Goal: Transaction & Acquisition: Purchase product/service

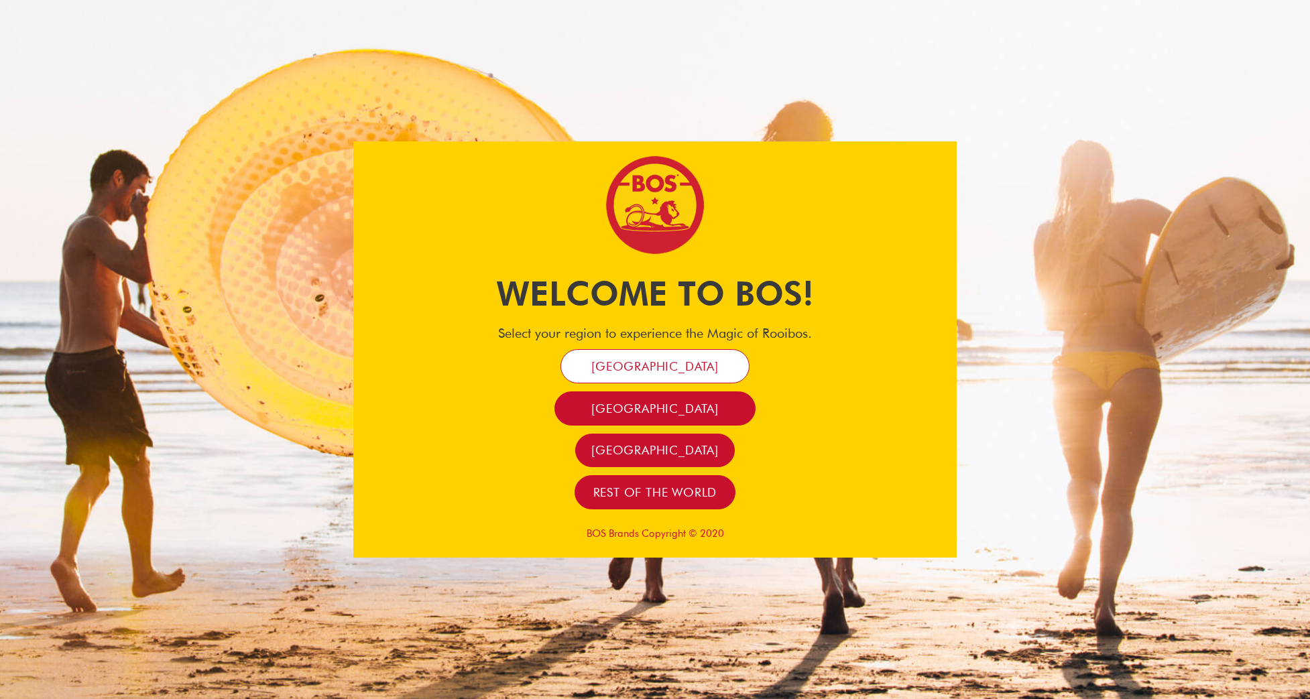
click at [682, 363] on span "[GEOGRAPHIC_DATA]" at bounding box center [654, 366] width 127 height 15
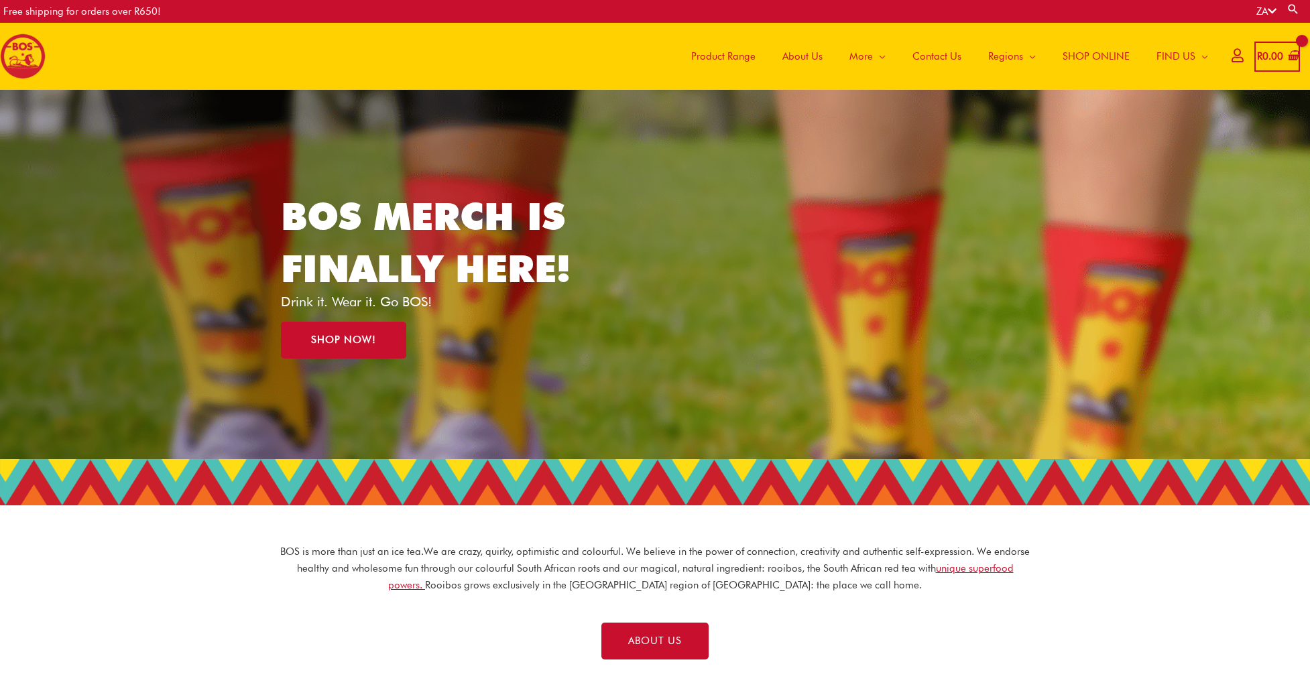
click at [1082, 54] on span "SHOP ONLINE" at bounding box center [1095, 56] width 67 height 40
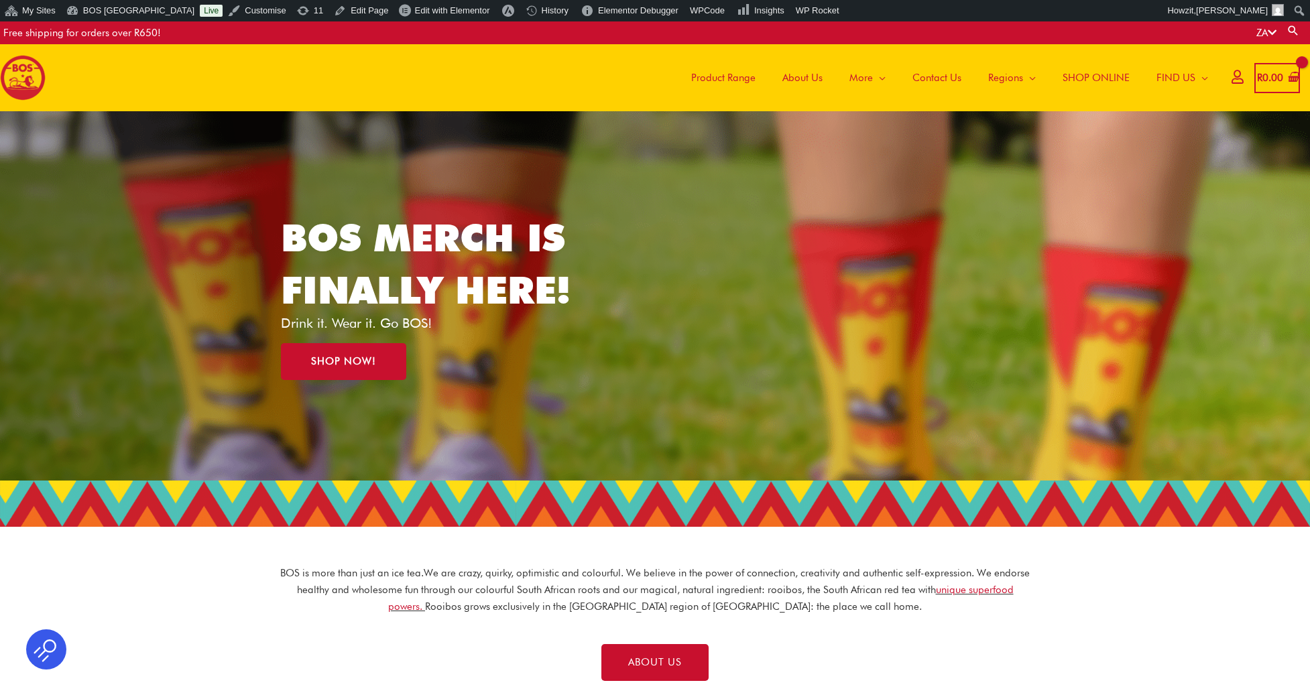
click at [796, 77] on span "About Us" at bounding box center [802, 78] width 40 height 40
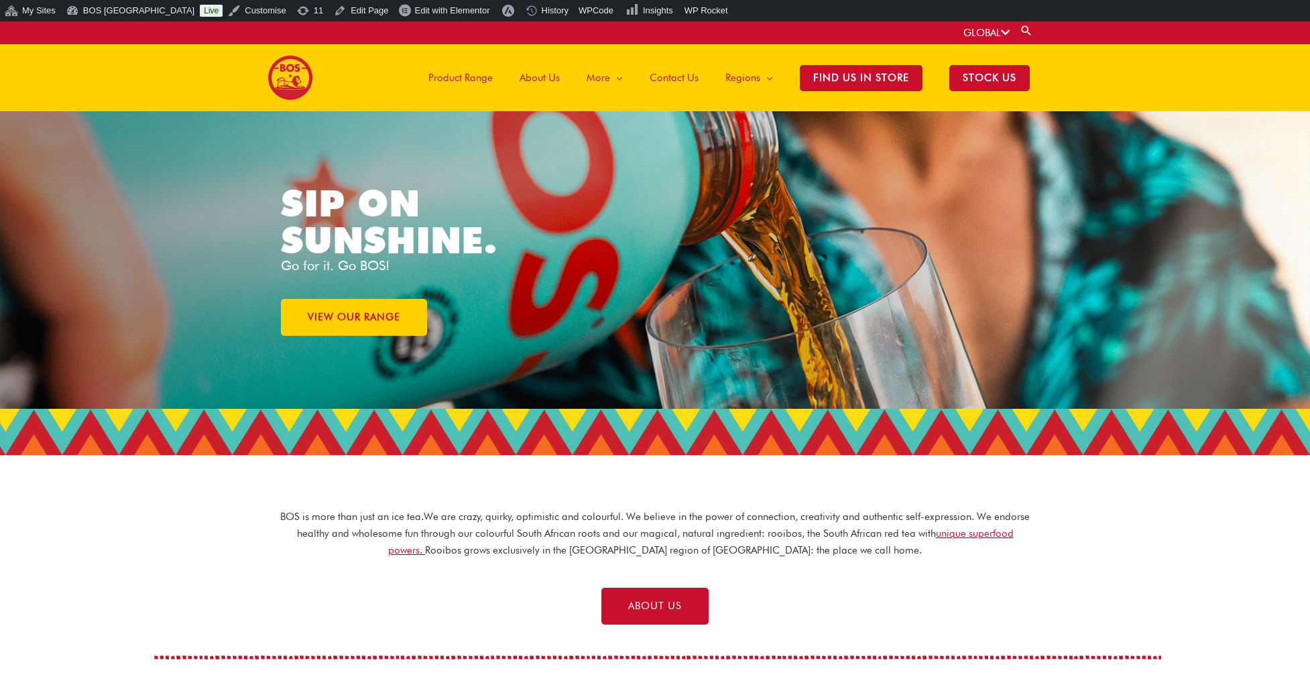
click at [536, 78] on span "About Us" at bounding box center [539, 78] width 40 height 40
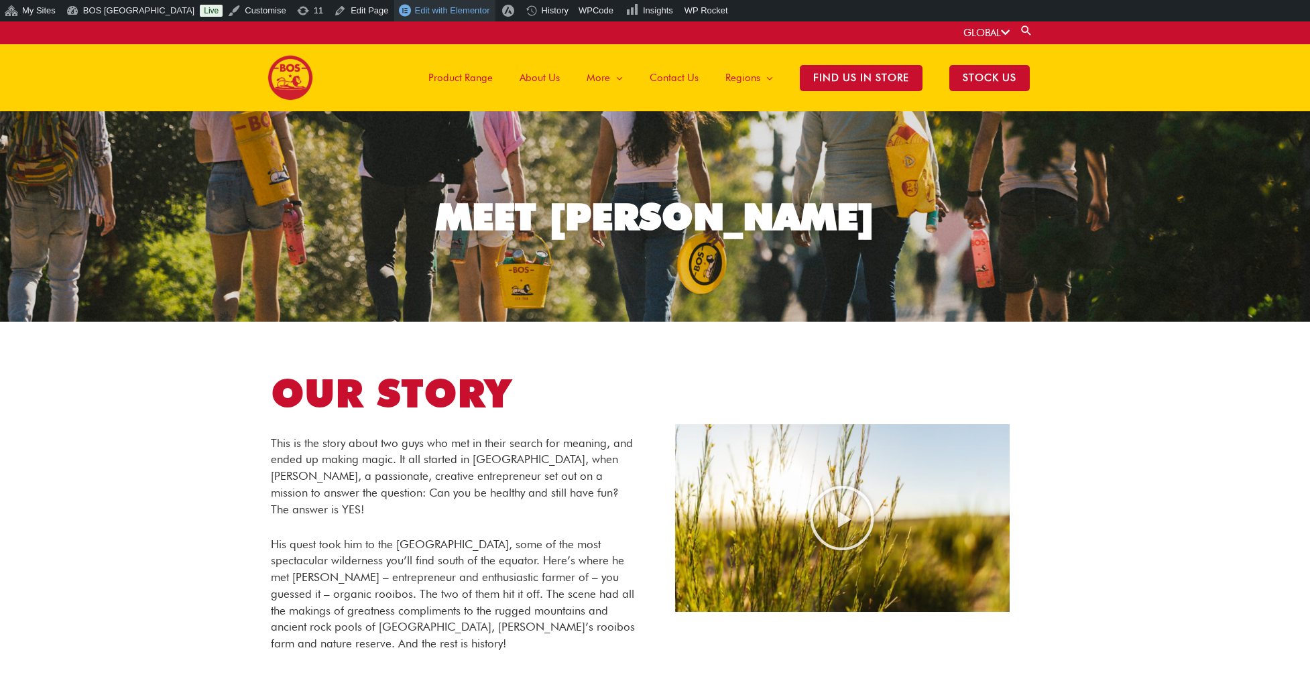
click at [415, 7] on span "Edit with Elementor" at bounding box center [452, 10] width 75 height 10
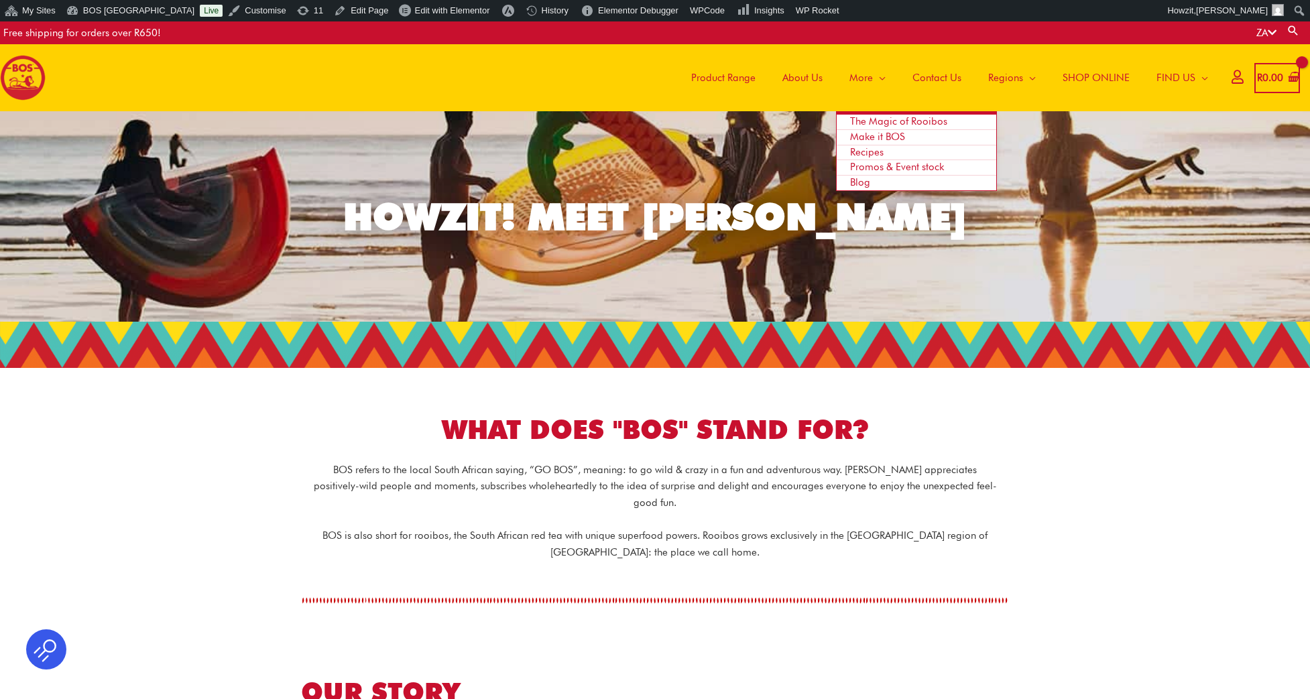
click at [869, 123] on span "The Magic of Rooibos" at bounding box center [898, 121] width 97 height 12
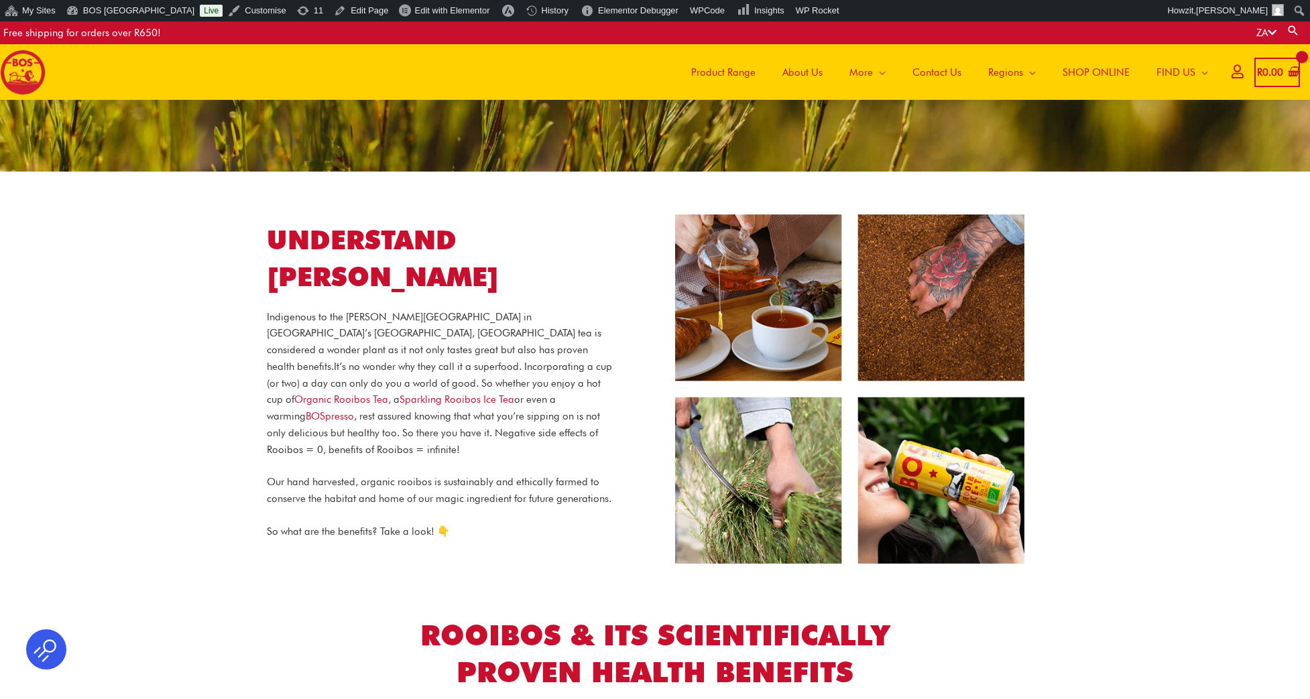
scroll to position [143, 0]
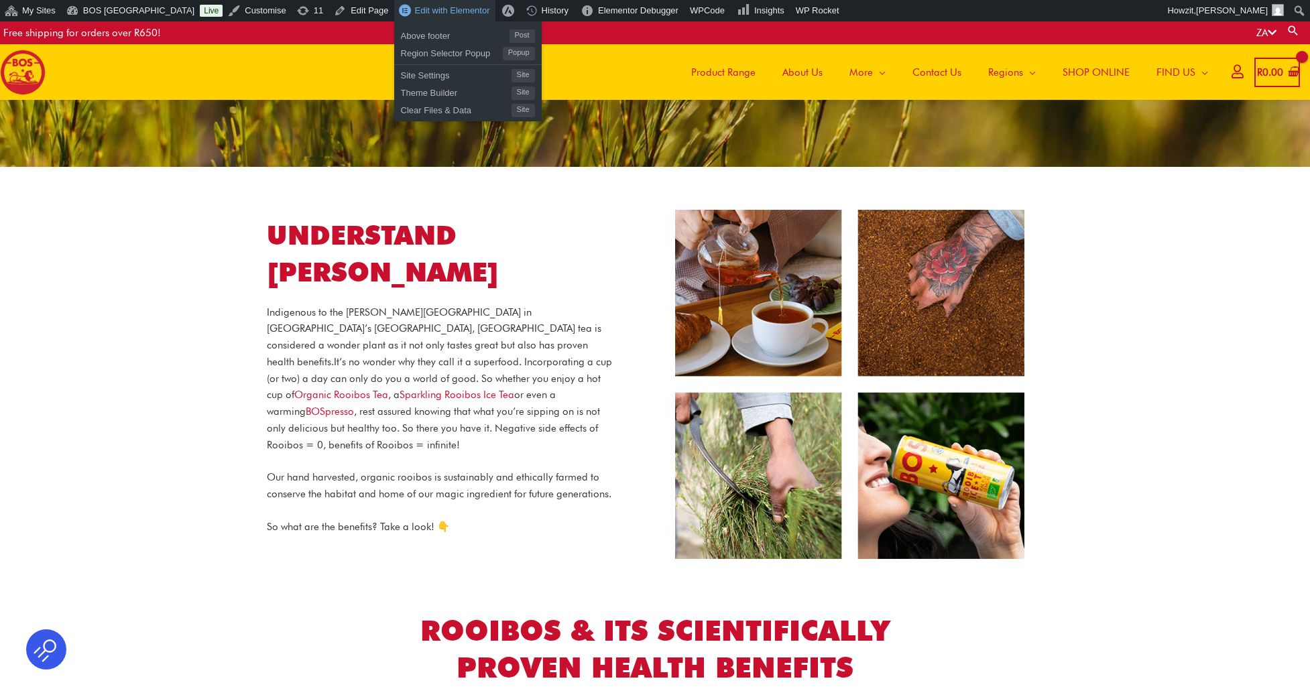
click at [429, 13] on span "Edit with Elementor" at bounding box center [452, 10] width 75 height 10
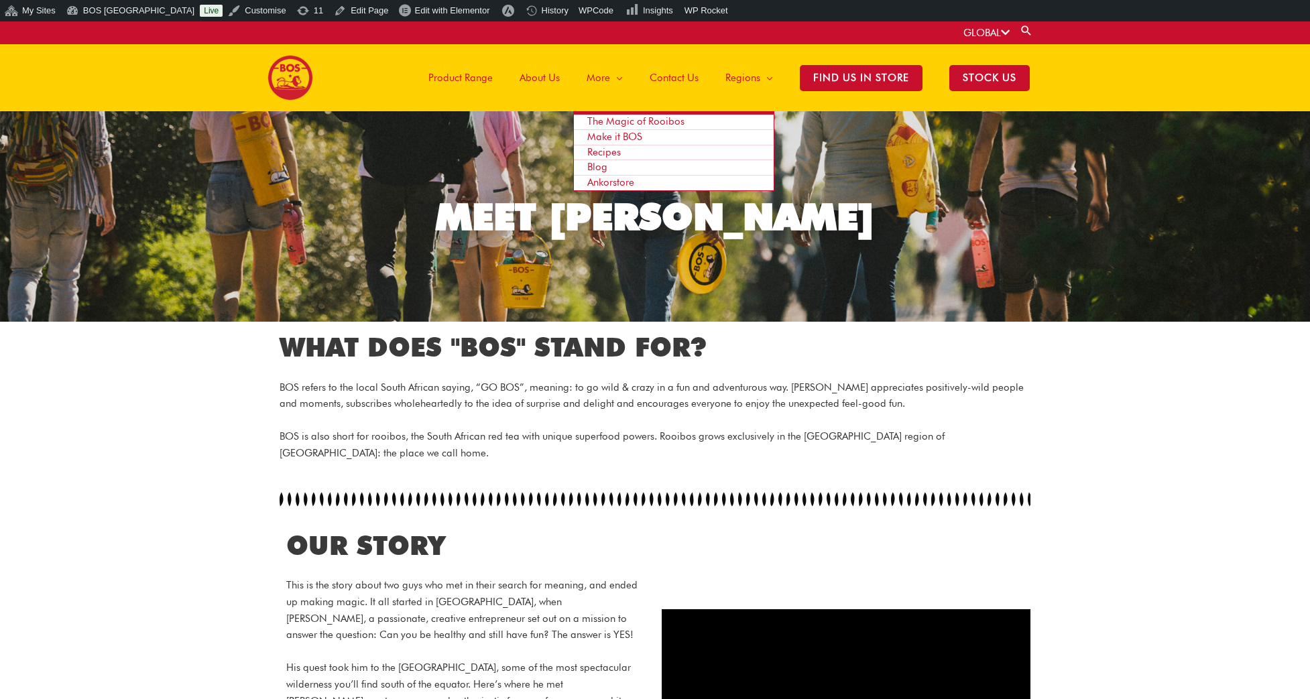
click at [609, 117] on span "The Magic of Rooibos" at bounding box center [635, 121] width 97 height 12
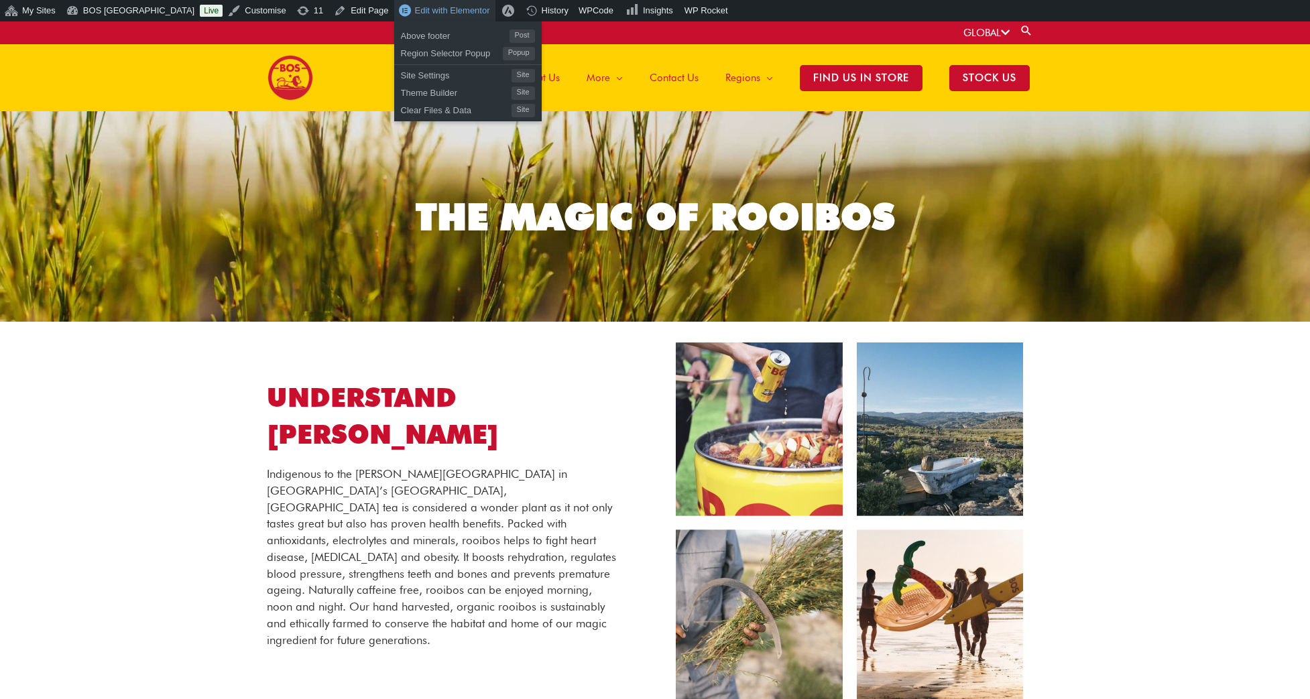
click at [415, 10] on span "Edit with Elementor" at bounding box center [452, 10] width 75 height 10
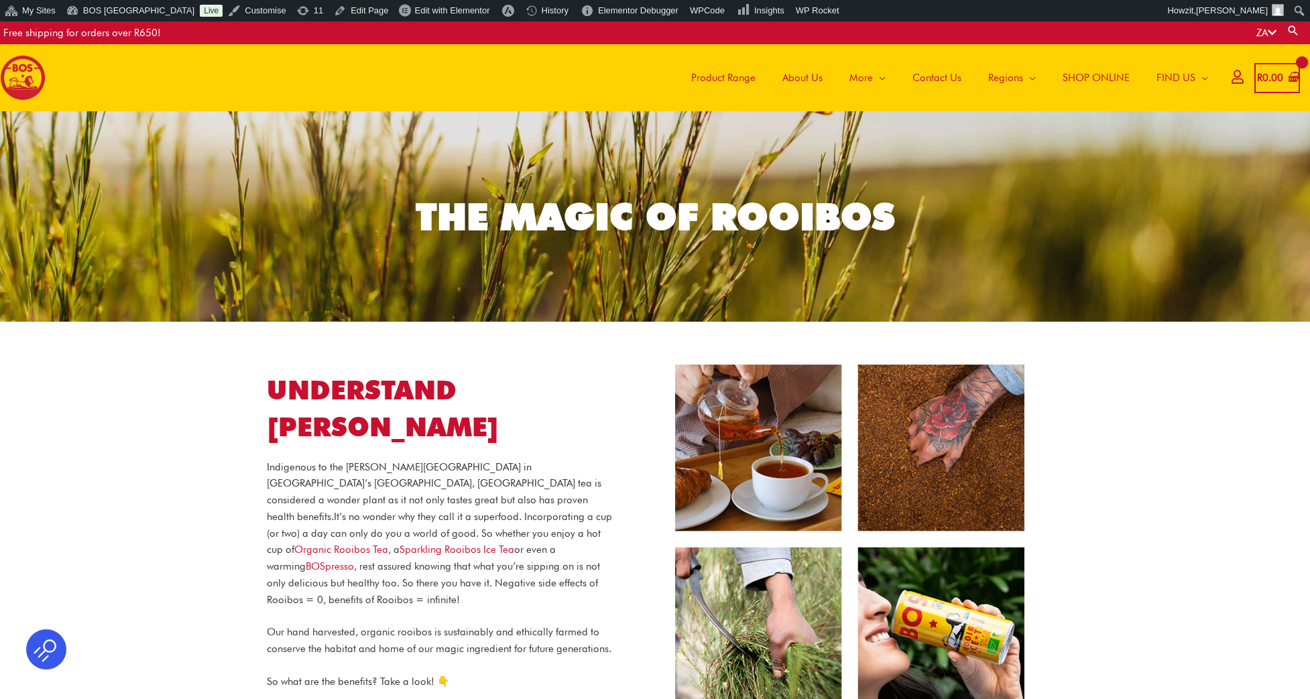
click at [810, 76] on span "About Us" at bounding box center [802, 78] width 40 height 40
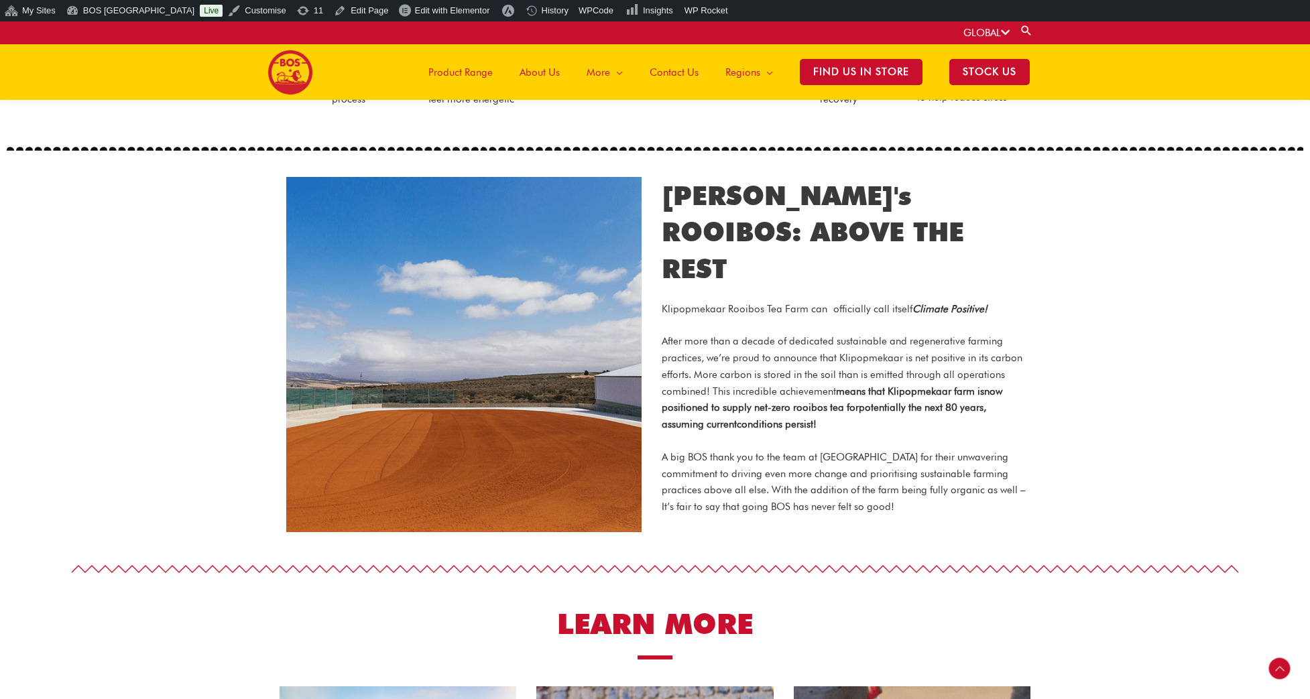
scroll to position [889, 0]
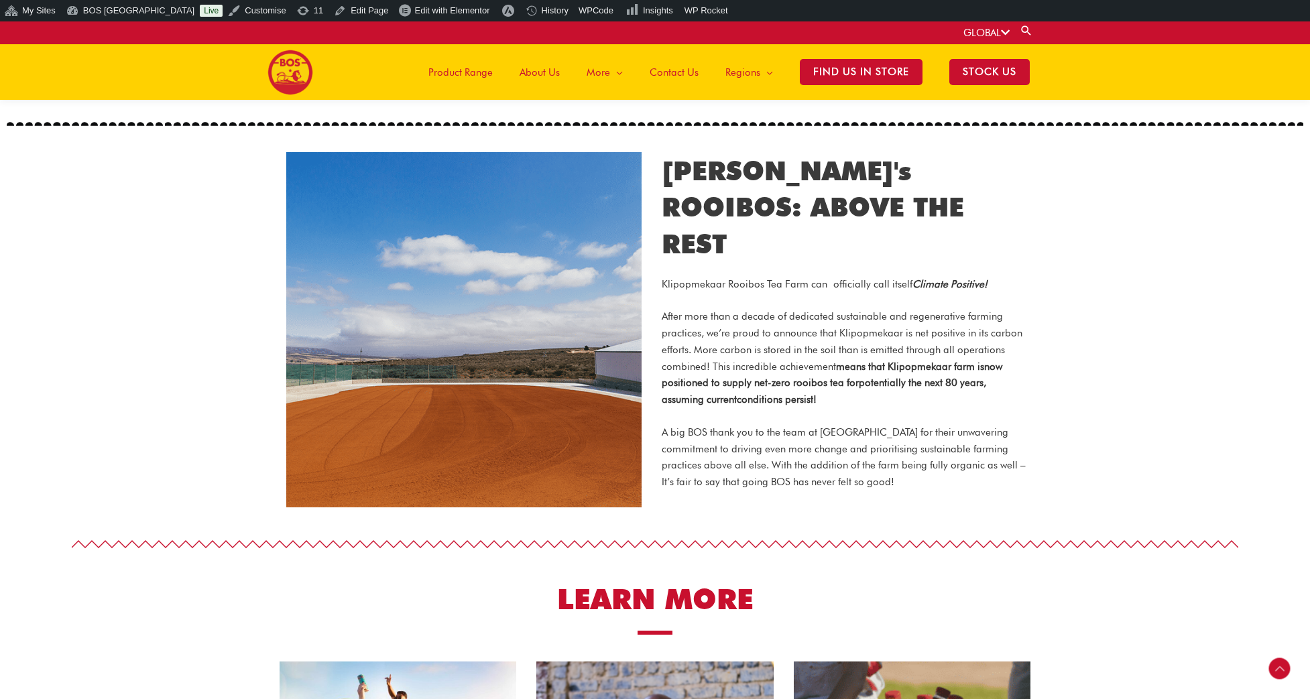
click at [529, 72] on span "About Us" at bounding box center [539, 72] width 40 height 40
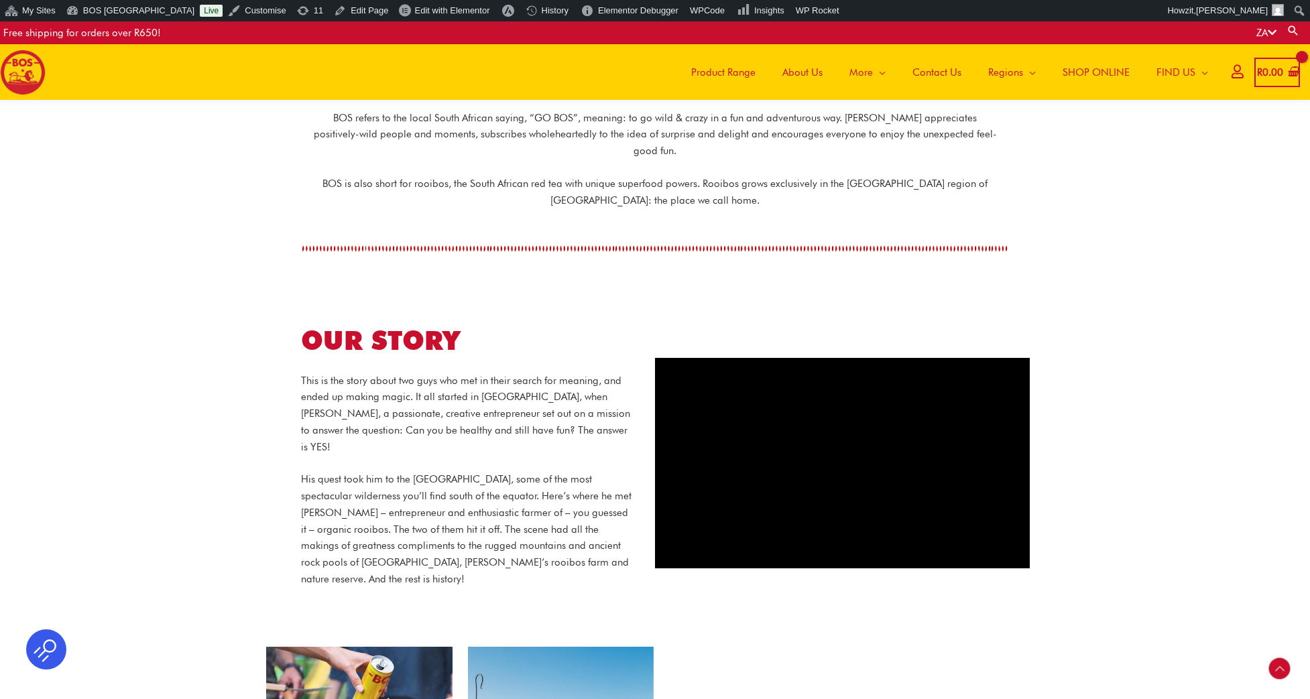
scroll to position [340, 0]
click at [415, 11] on span "Edit with Elementor" at bounding box center [452, 10] width 75 height 10
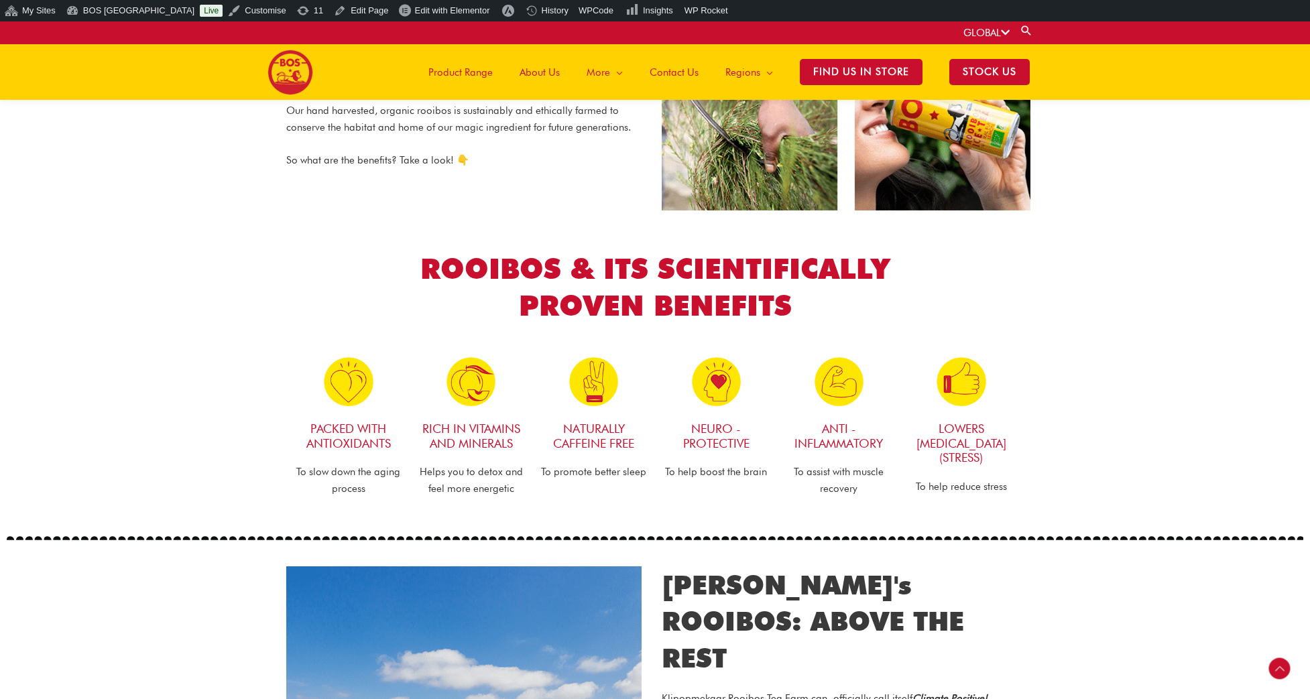
scroll to position [644, 0]
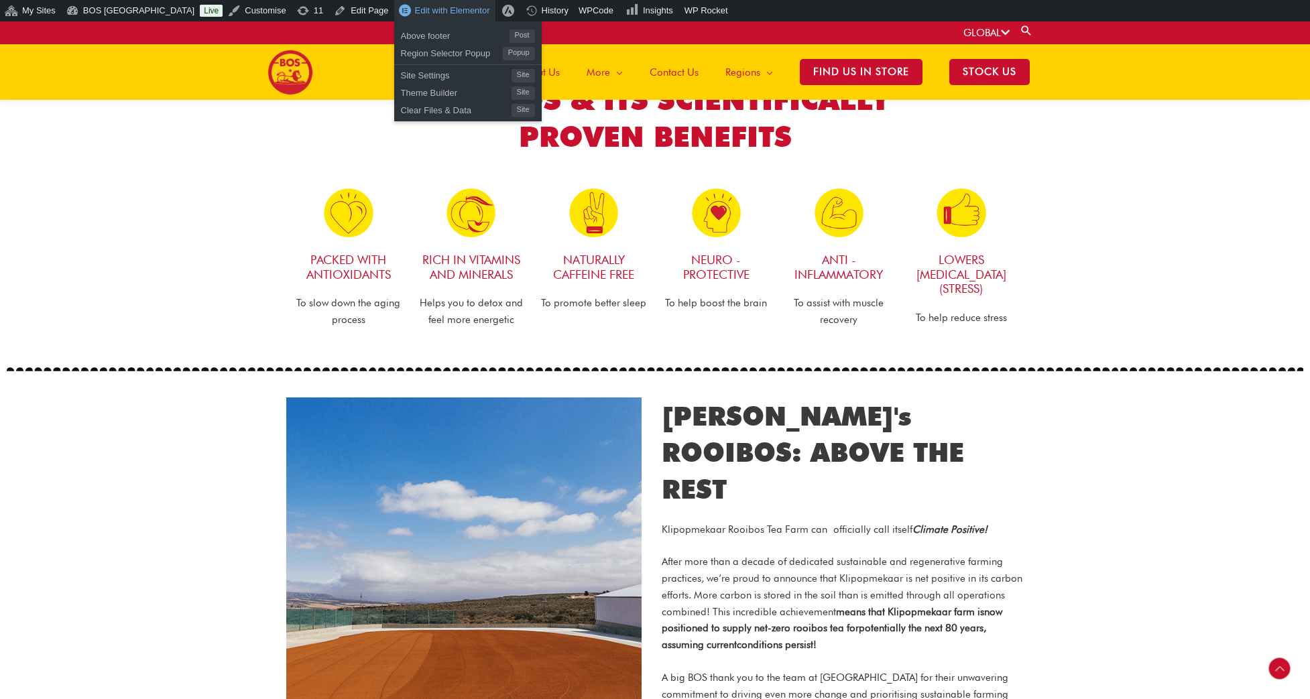
click at [415, 8] on span "Edit with Elementor" at bounding box center [452, 10] width 75 height 10
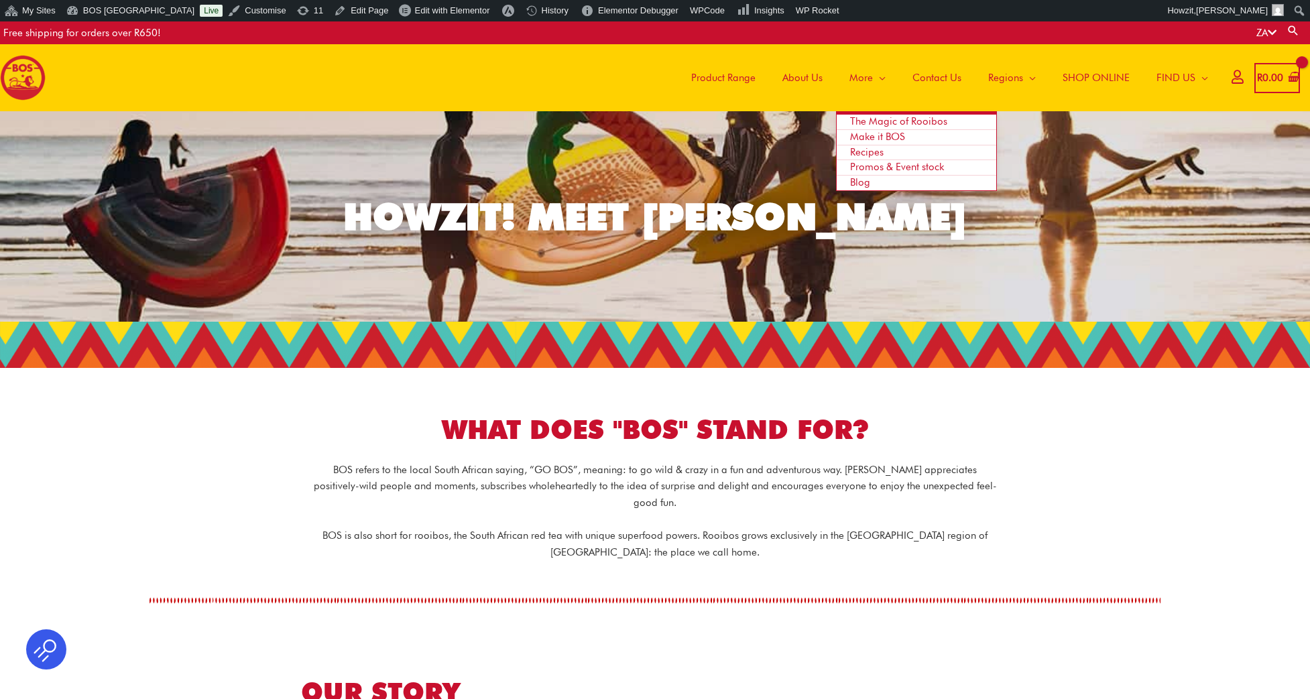
click at [874, 118] on span "The Magic of Rooibos" at bounding box center [898, 121] width 97 height 12
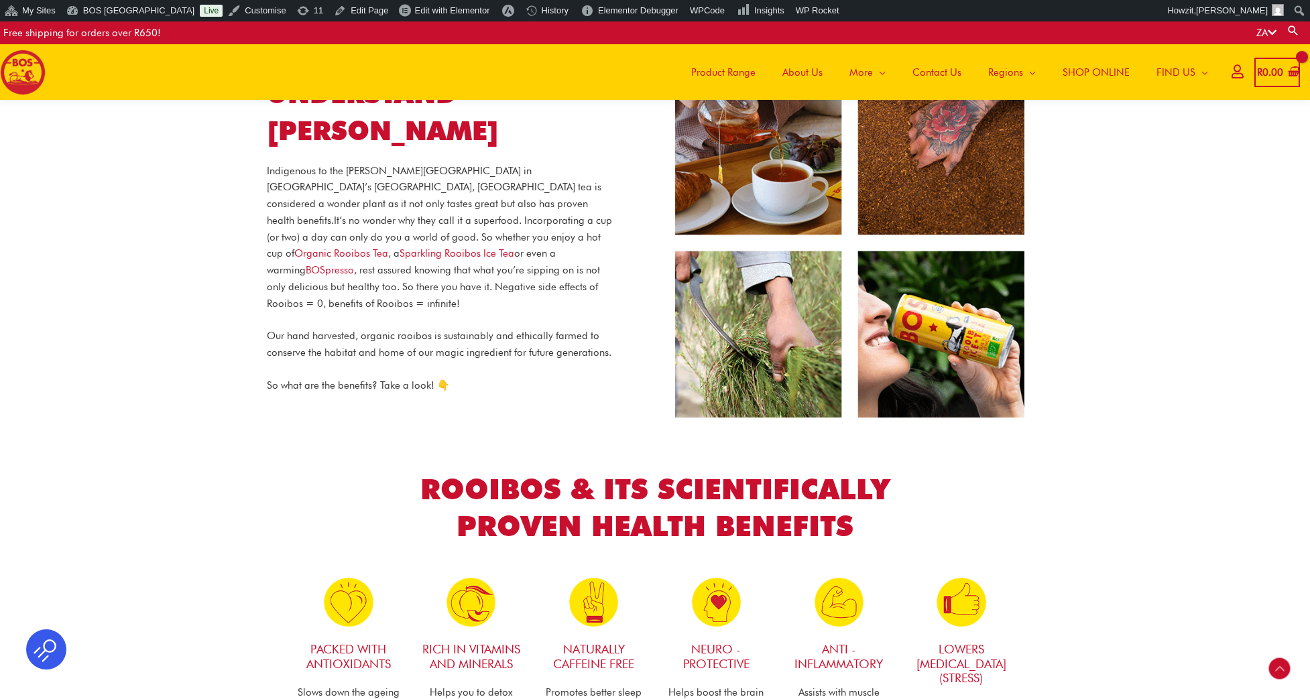
scroll to position [298, 0]
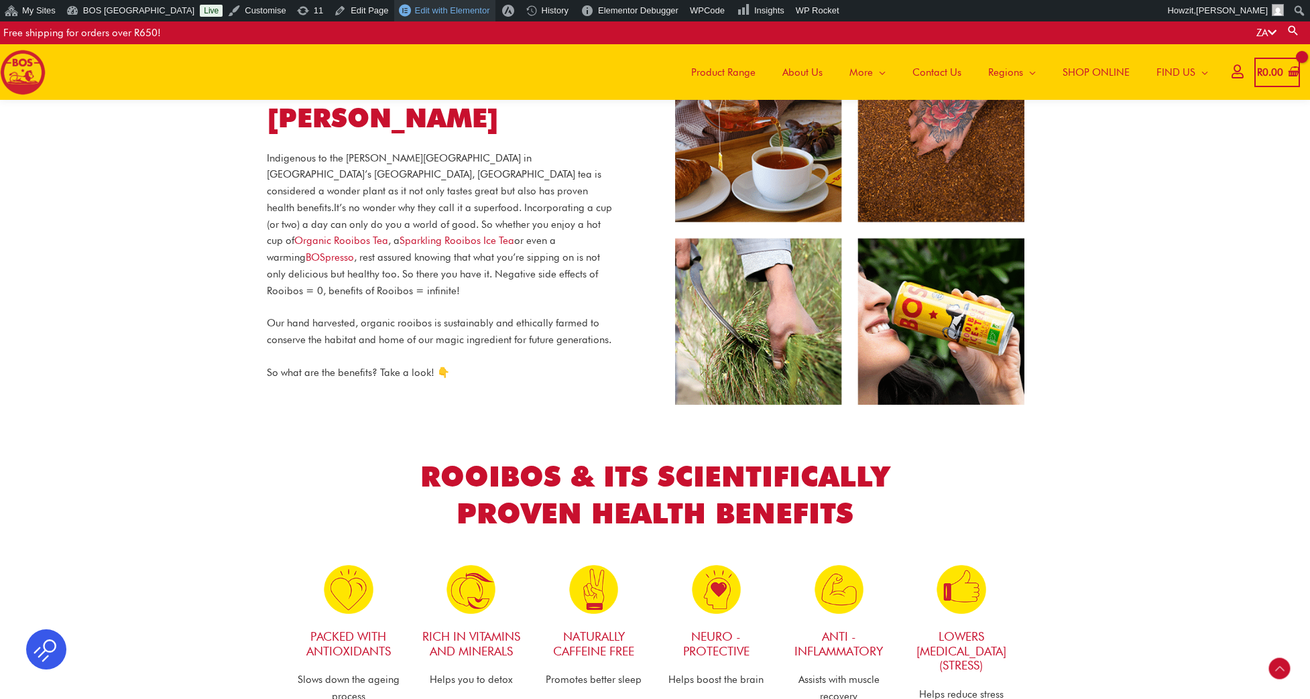
click at [415, 15] on span "Edit with Elementor" at bounding box center [452, 10] width 75 height 10
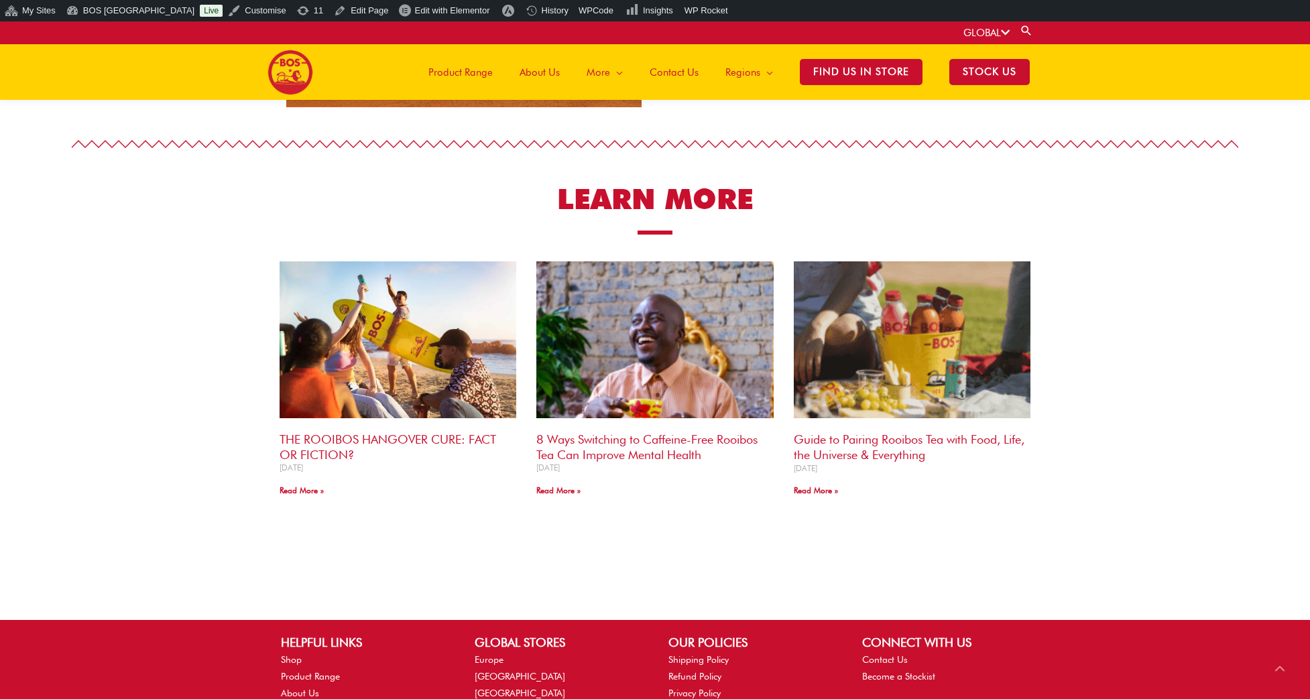
scroll to position [1288, 0]
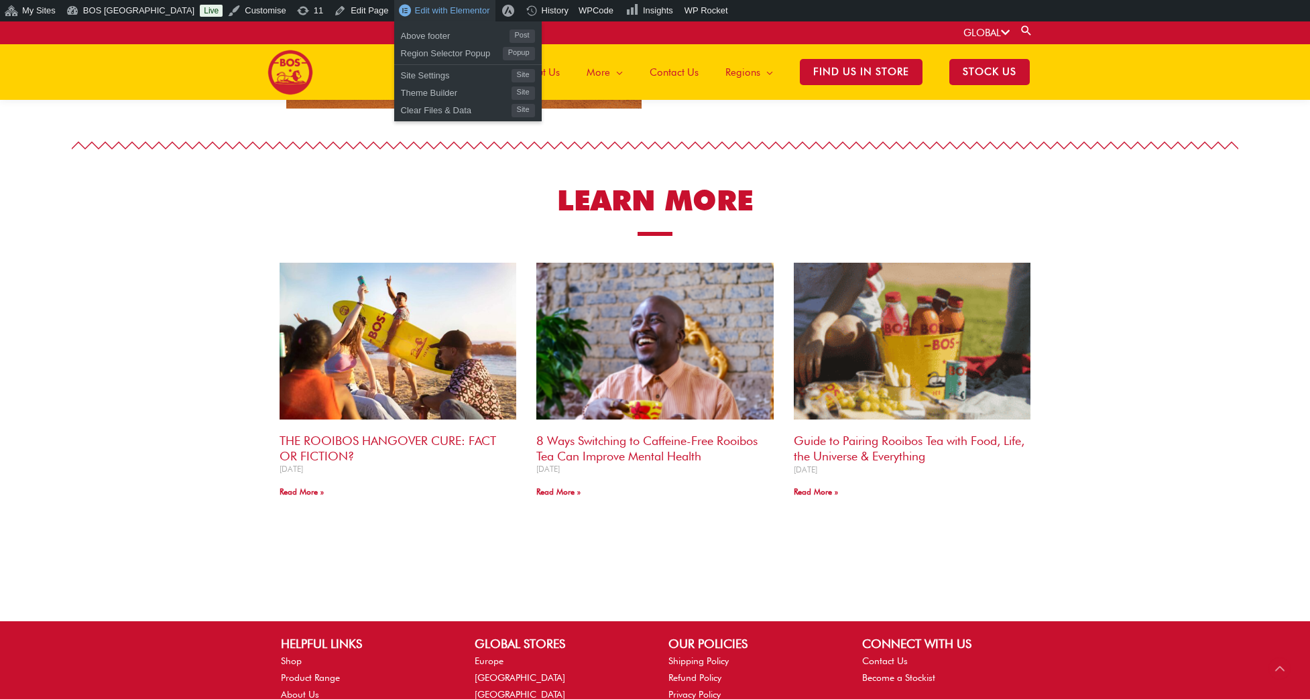
click at [415, 13] on span "Edit with Elementor" at bounding box center [452, 10] width 75 height 10
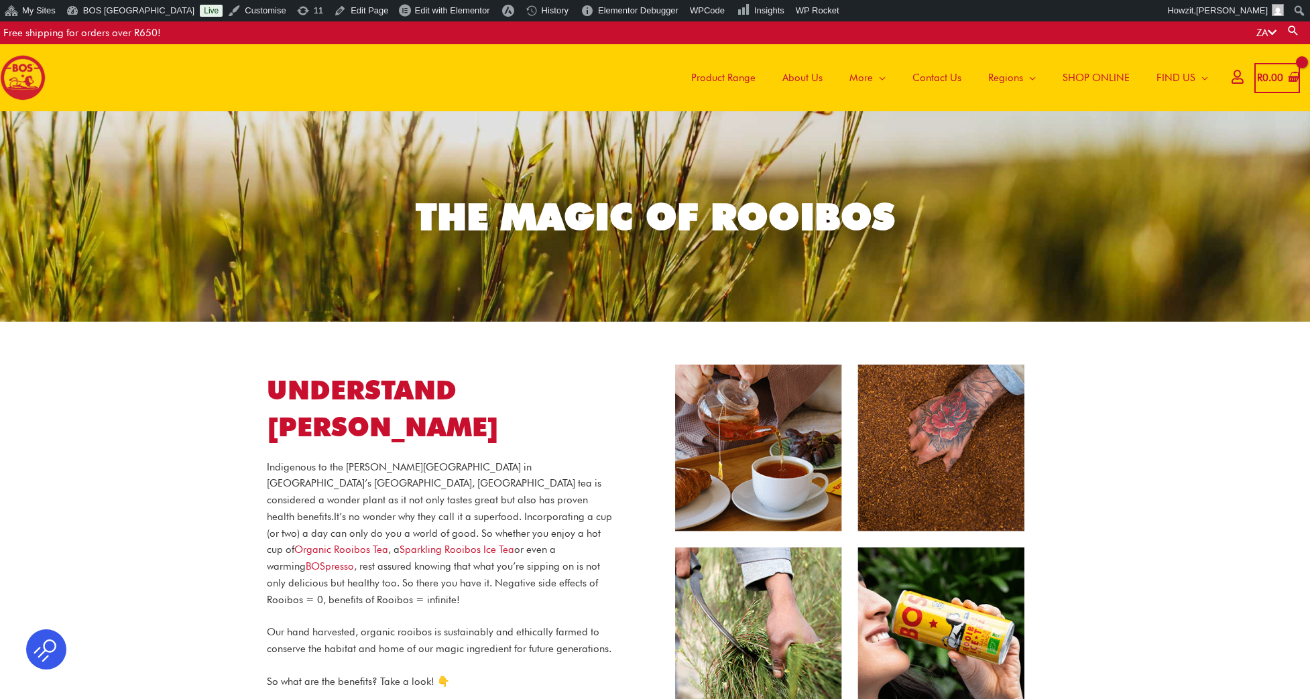
click at [38, 74] on img at bounding box center [23, 78] width 46 height 46
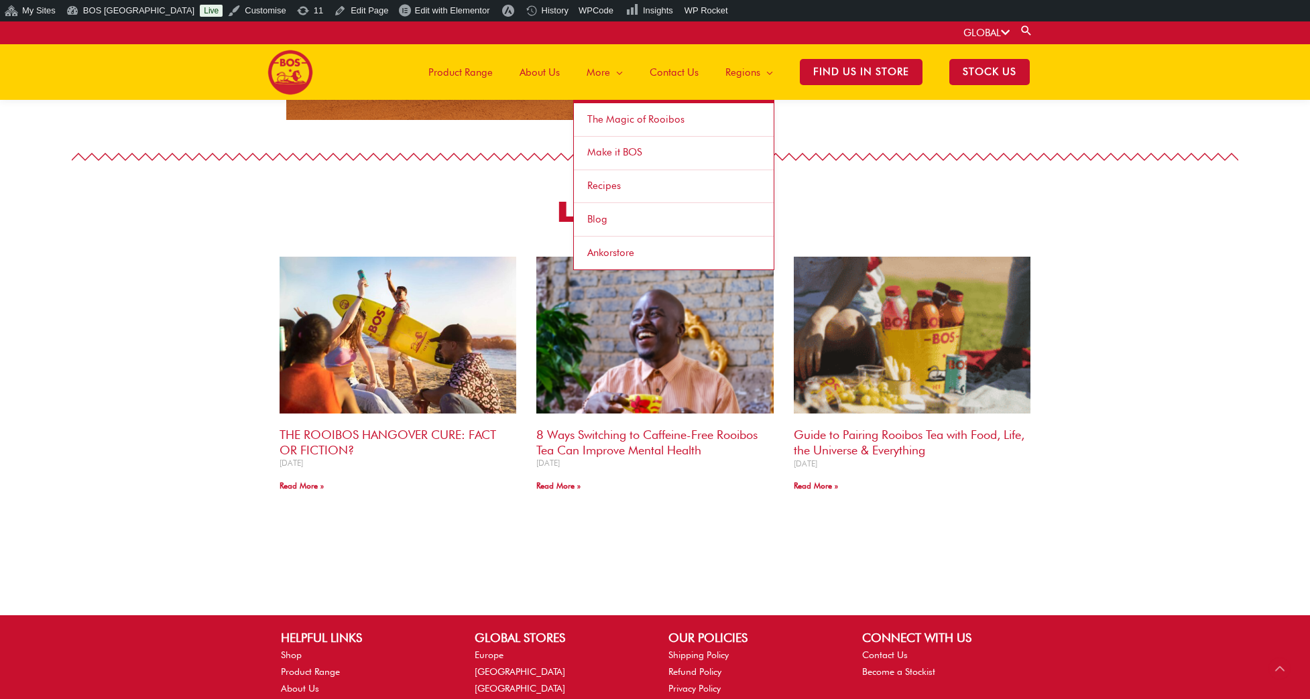
click at [620, 152] on span "Make it BOS" at bounding box center [614, 152] width 55 height 12
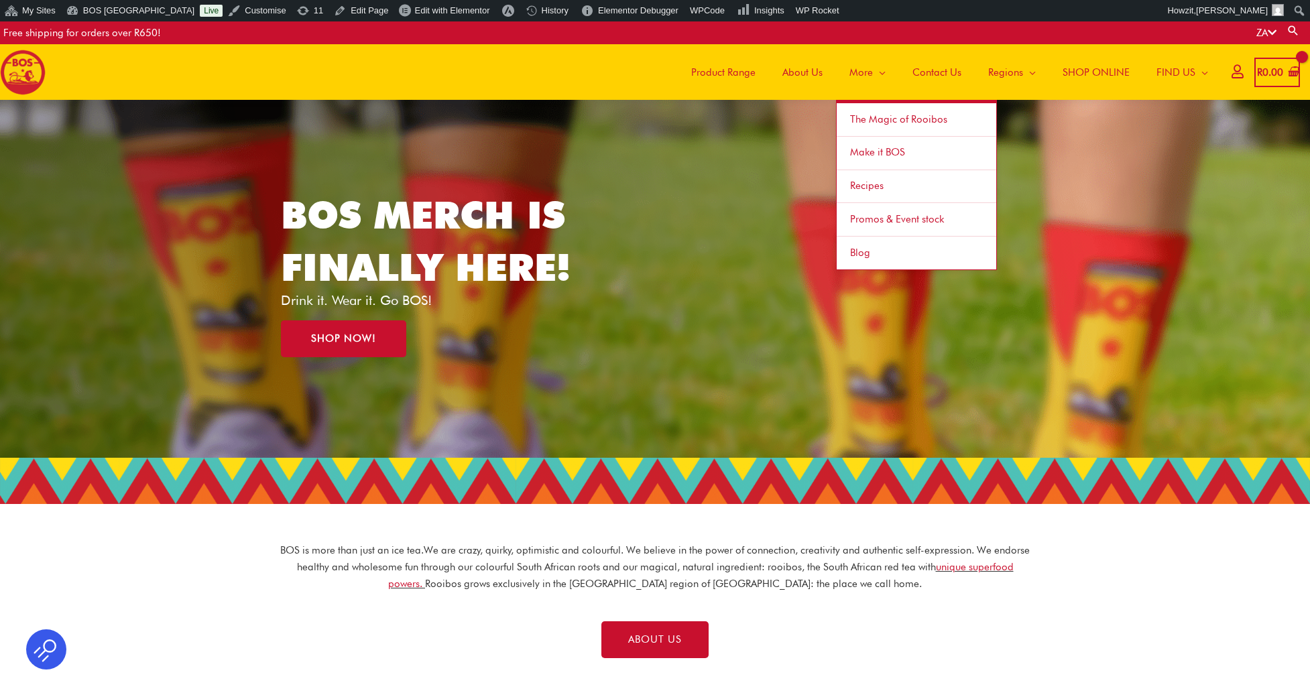
scroll to position [11, 0]
click at [877, 151] on span "Make it BOS" at bounding box center [877, 152] width 55 height 12
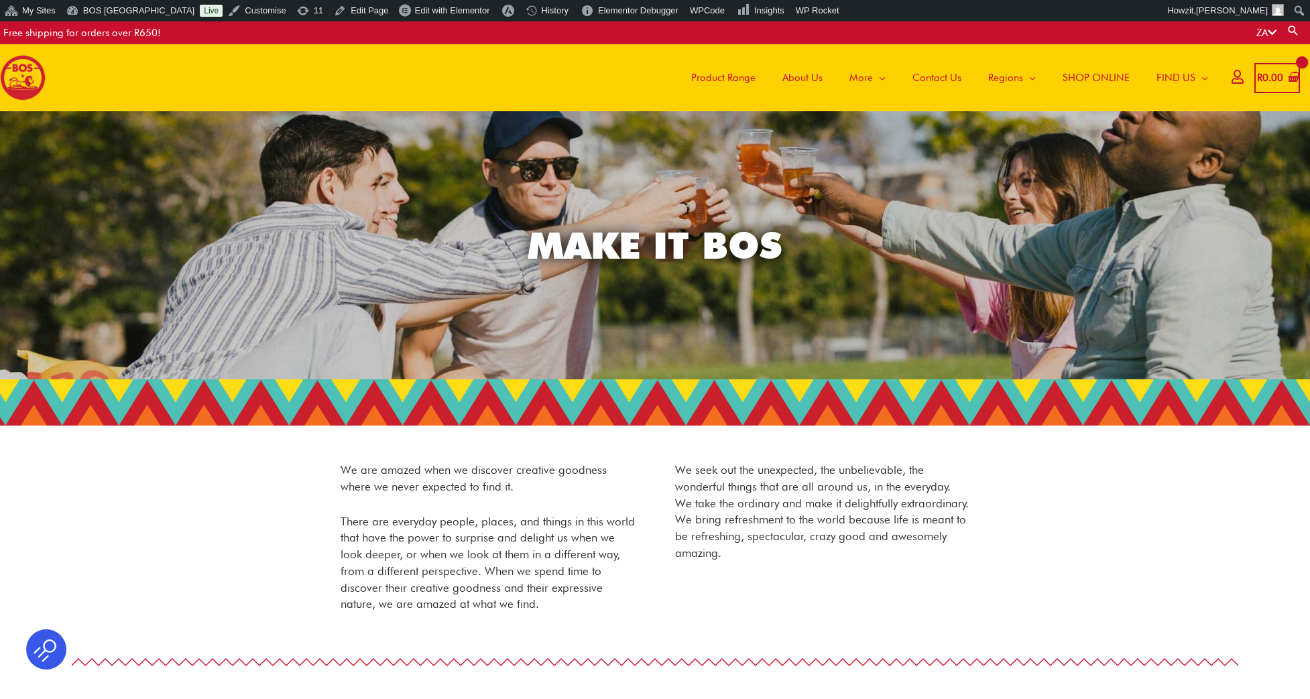
click at [945, 79] on span "Contact Us" at bounding box center [936, 78] width 49 height 40
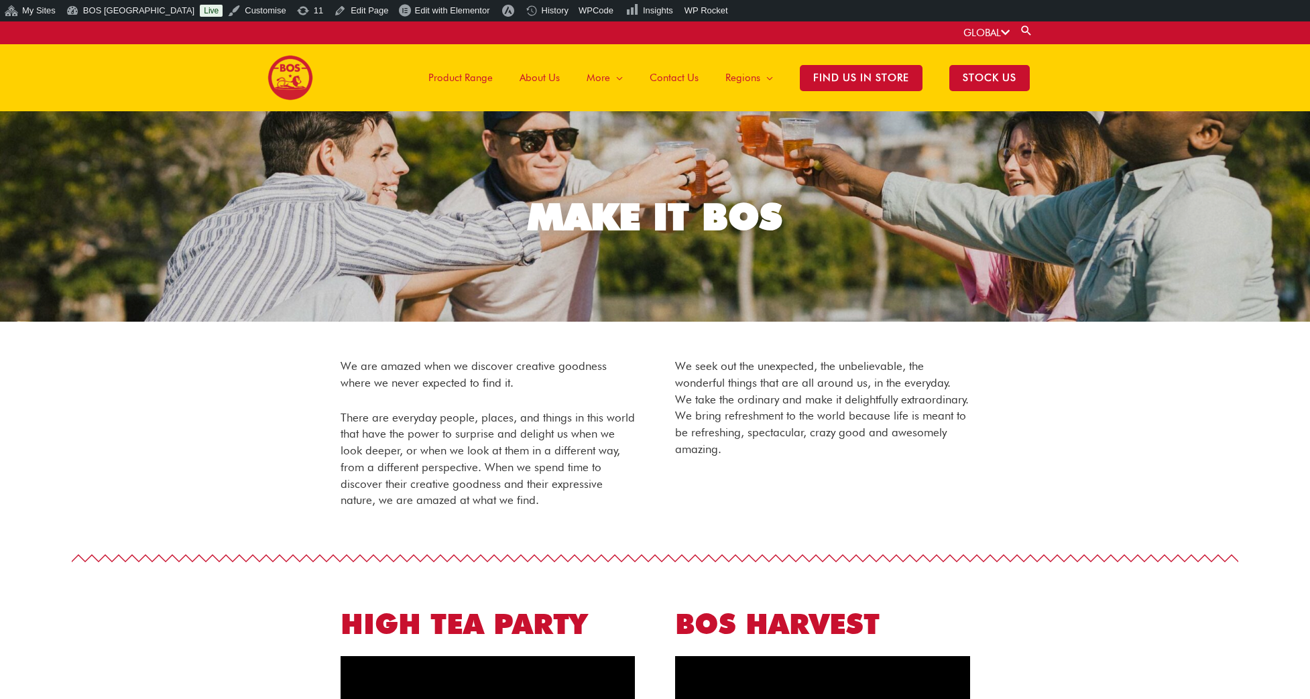
click at [672, 79] on span "Contact Us" at bounding box center [673, 78] width 49 height 40
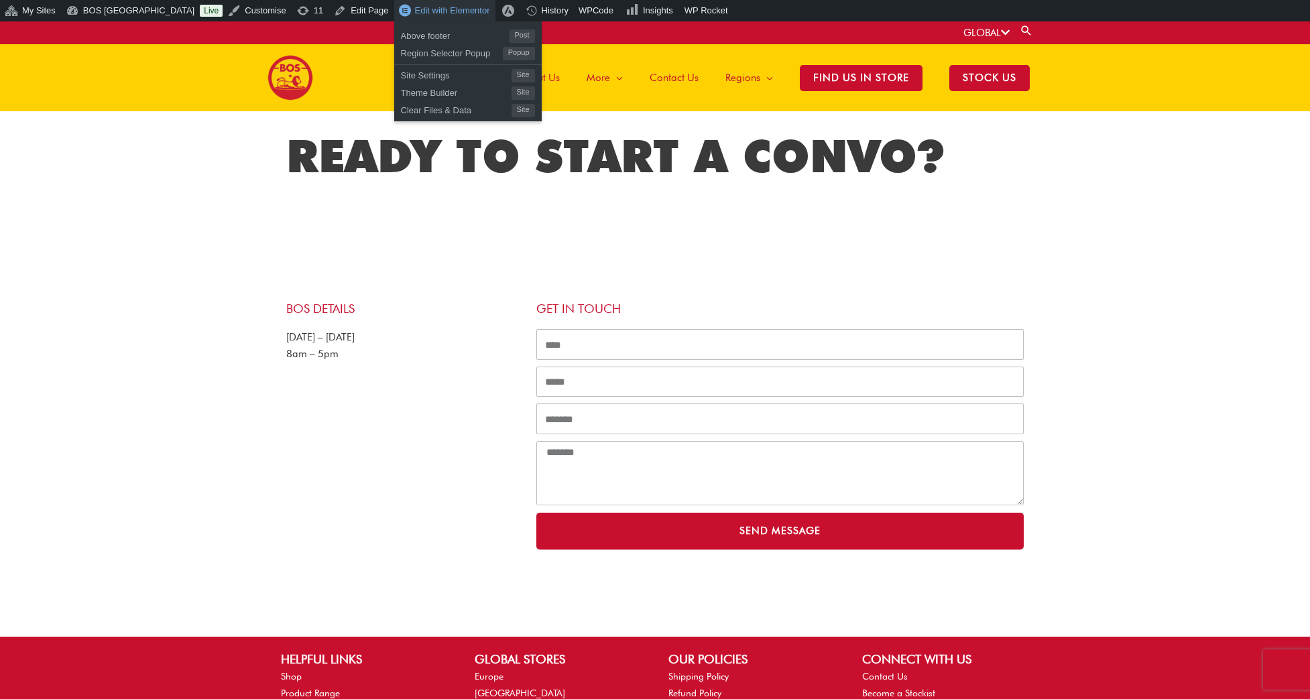
click at [415, 6] on span "Edit with Elementor" at bounding box center [452, 10] width 75 height 10
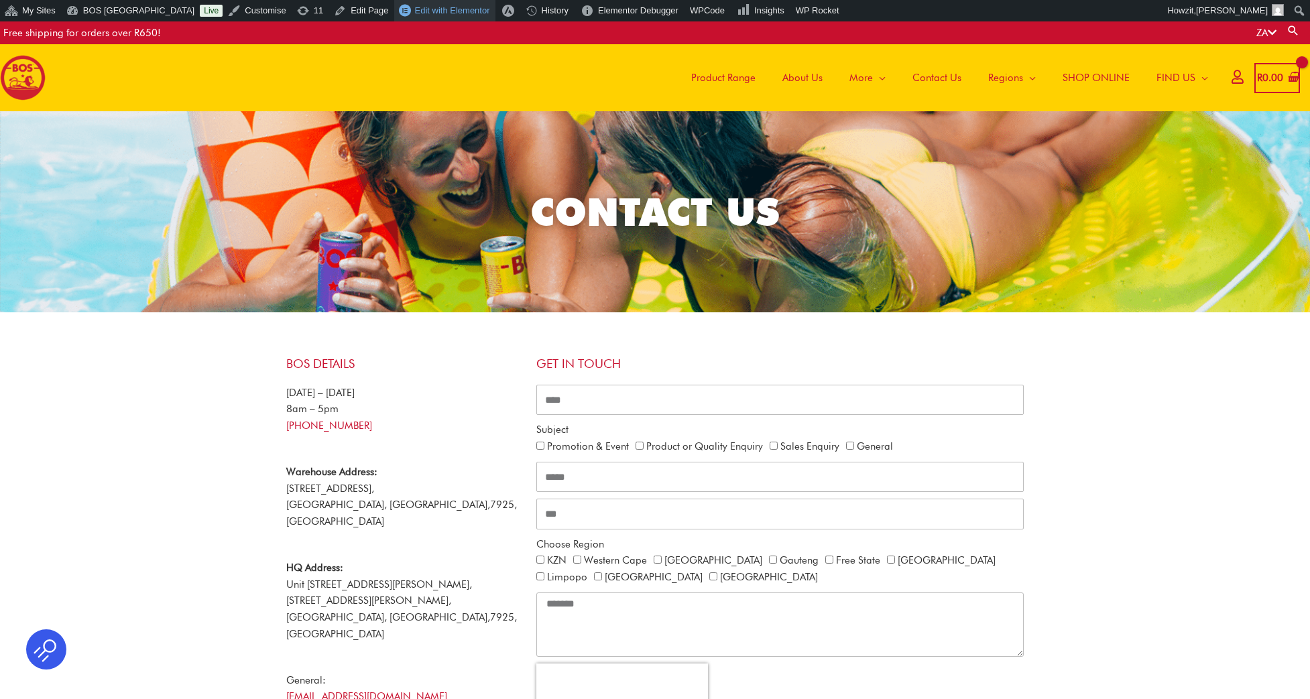
click at [442, 10] on span "Edit with Elementor" at bounding box center [452, 10] width 75 height 10
click at [24, 81] on img at bounding box center [23, 78] width 46 height 46
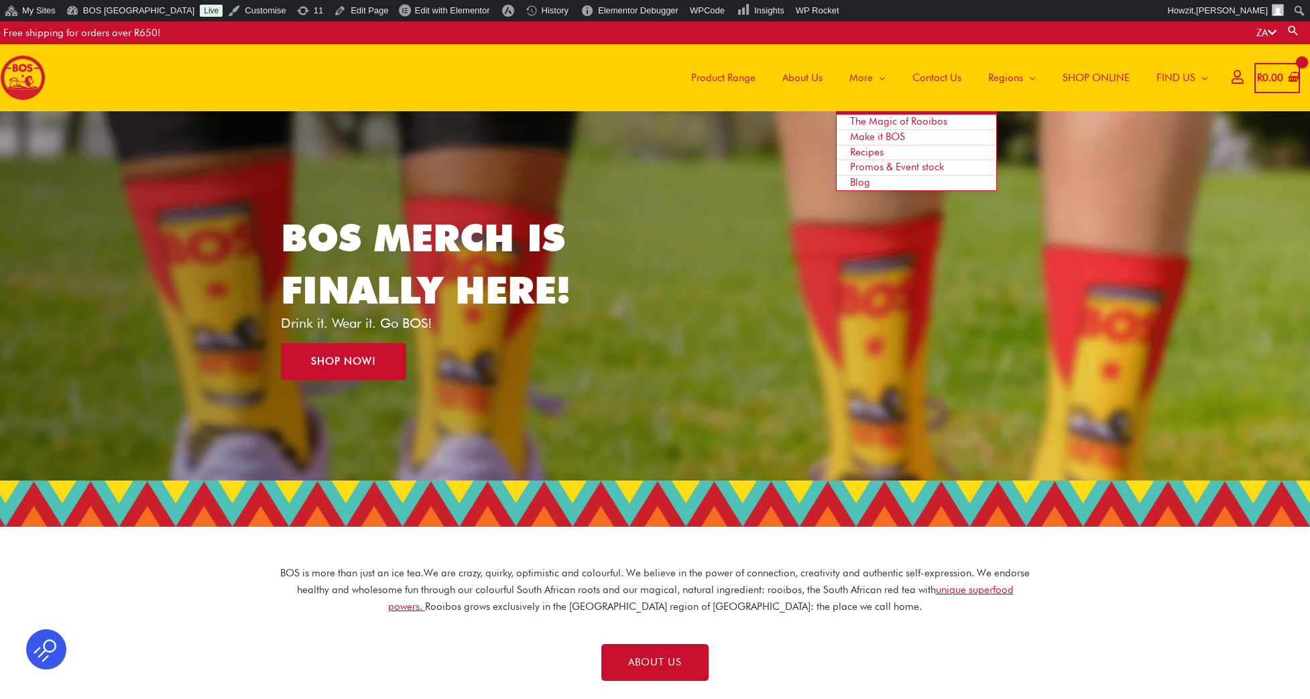
click at [876, 178] on link "Blog" at bounding box center [916, 183] width 160 height 15
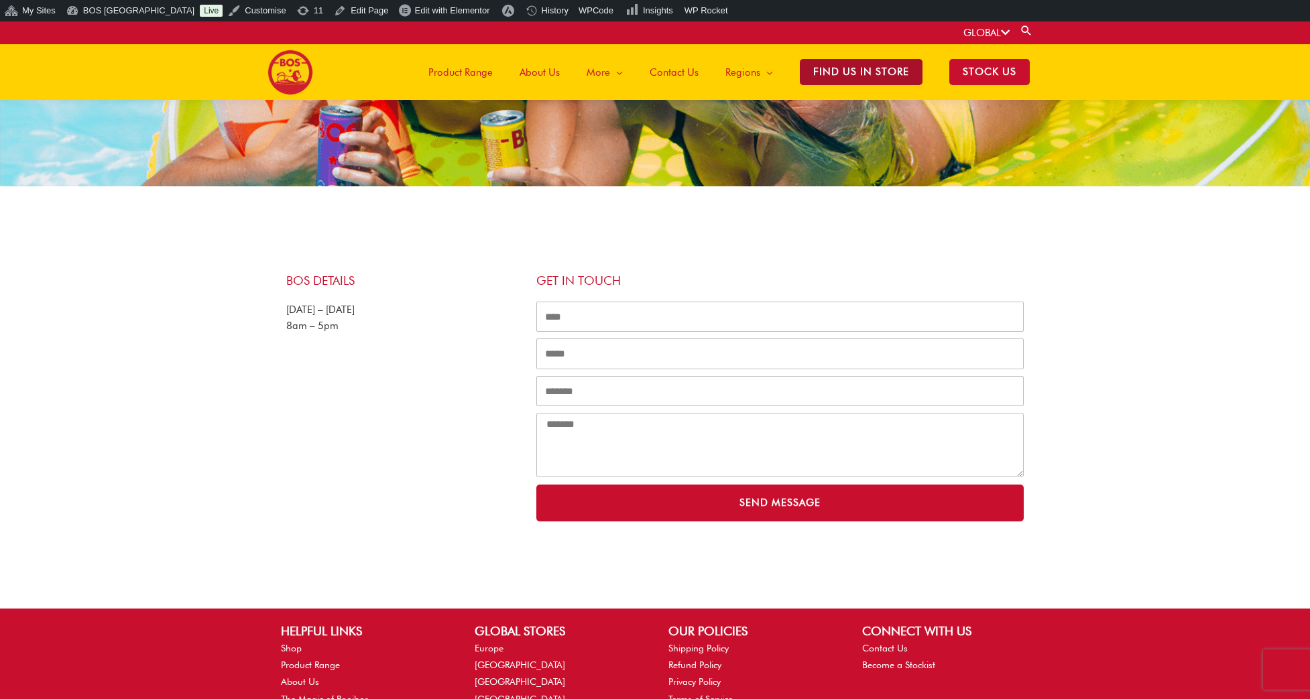
click at [848, 70] on span "Find Us in Store" at bounding box center [861, 72] width 123 height 26
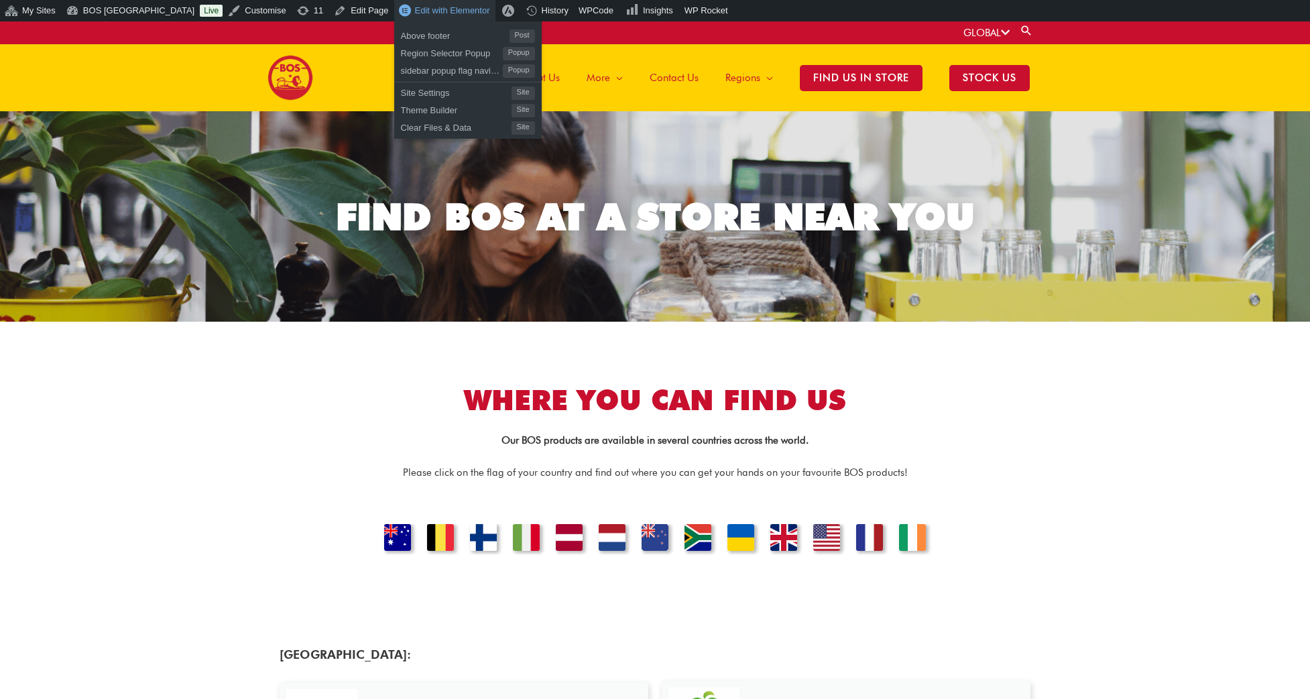
click at [415, 13] on span "Edit with Elementor" at bounding box center [452, 10] width 75 height 10
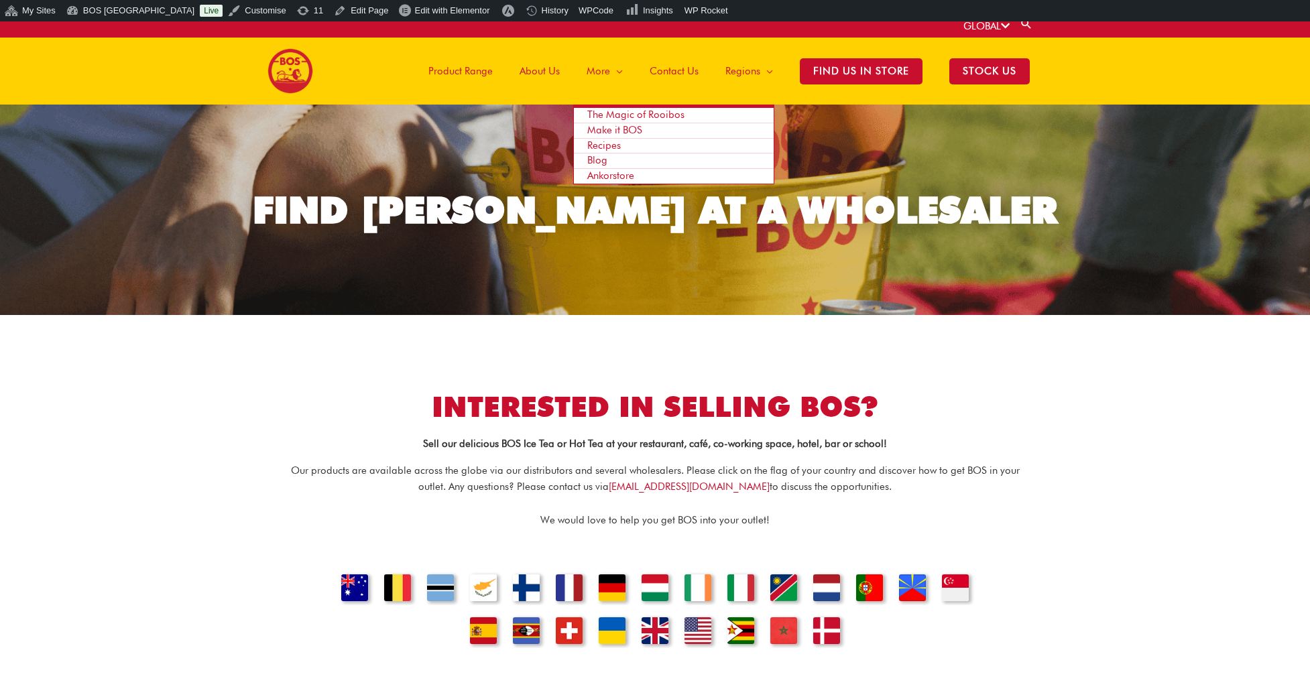
scroll to position [10, 0]
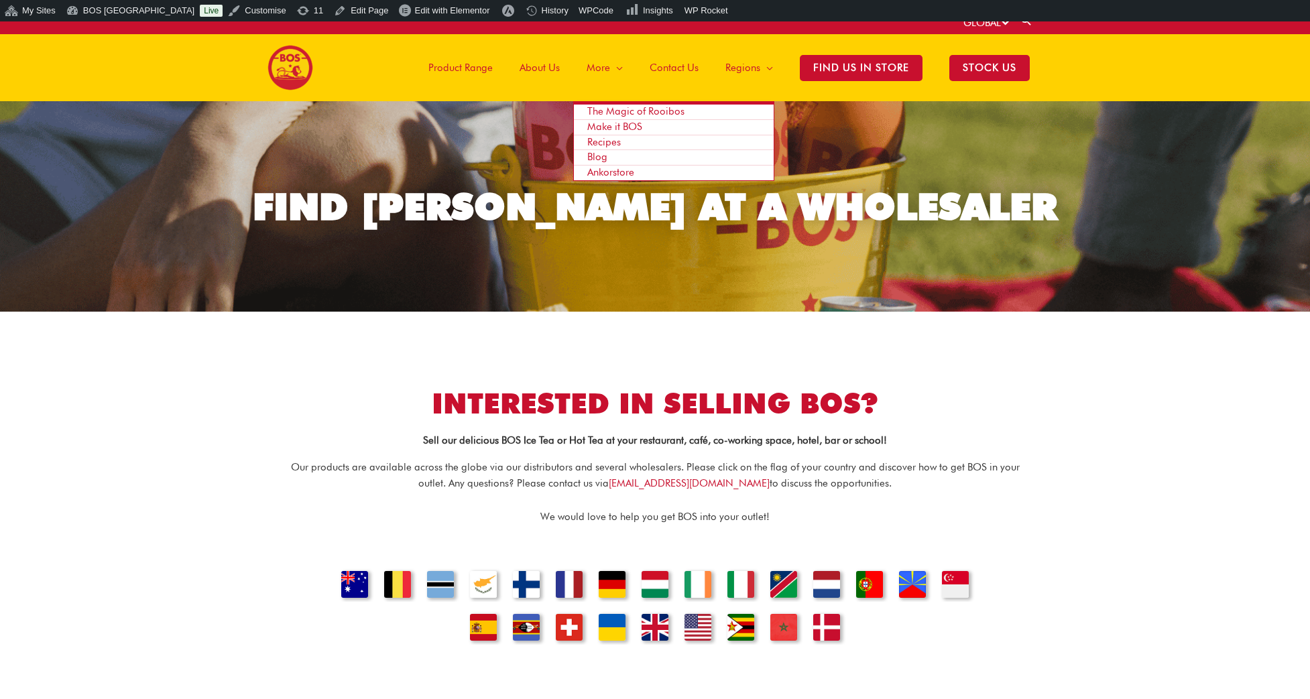
click at [605, 157] on link "Blog" at bounding box center [674, 157] width 200 height 15
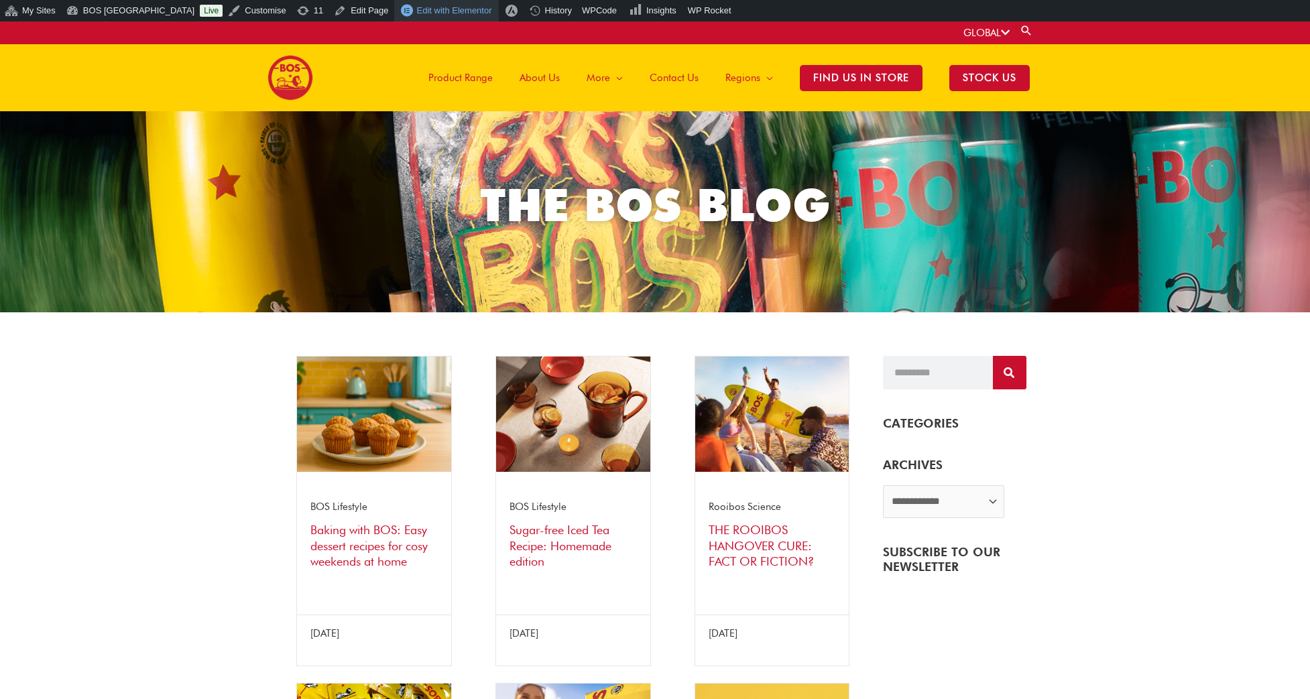
click at [417, 13] on span "Edit with Elementor" at bounding box center [454, 10] width 75 height 10
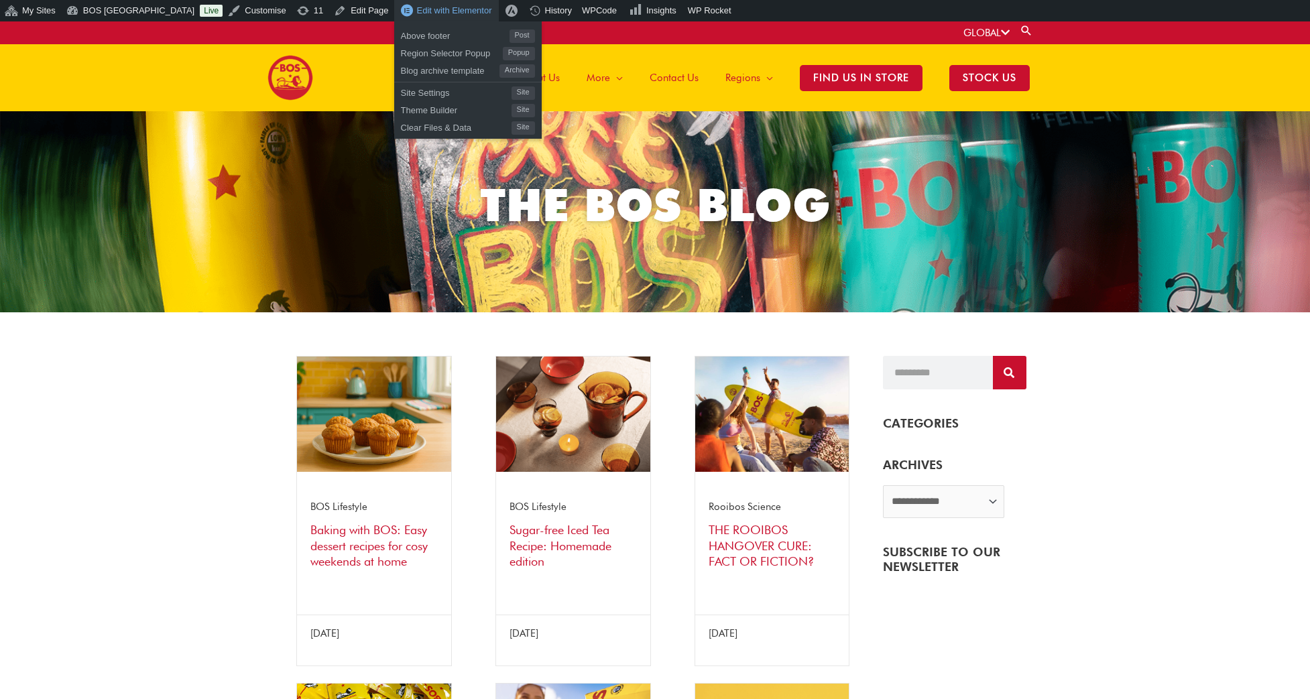
click at [417, 9] on span "Edit with Elementor" at bounding box center [454, 10] width 75 height 10
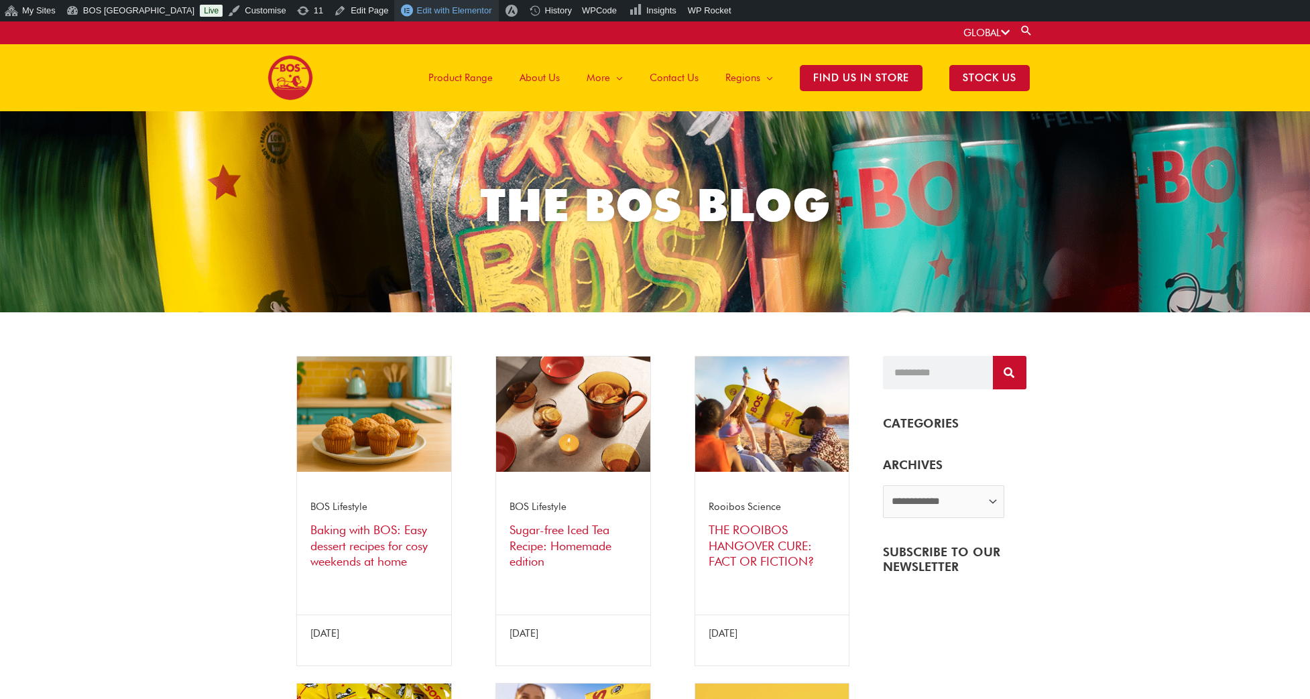
click at [417, 12] on span "Edit with Elementor" at bounding box center [454, 10] width 75 height 10
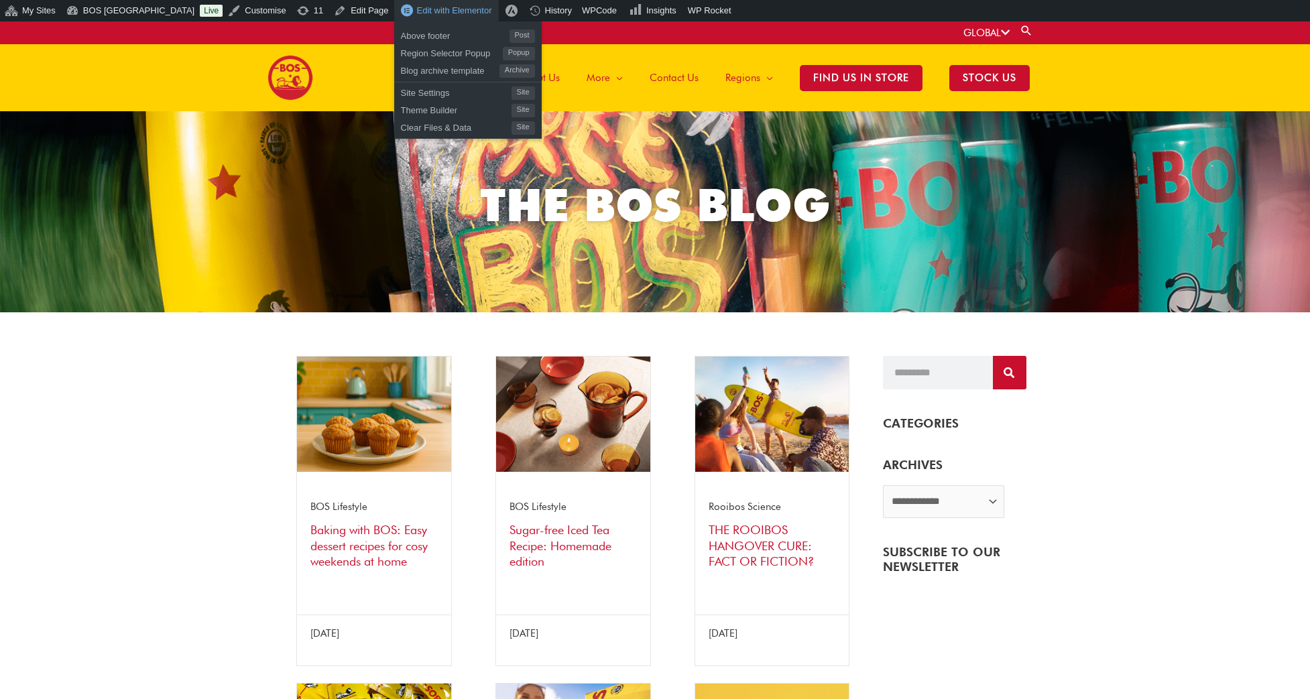
click at [417, 9] on span "Edit with Elementor" at bounding box center [454, 10] width 75 height 10
click at [417, 10] on span "Edit with Elementor" at bounding box center [454, 10] width 75 height 10
click at [401, 28] on span "Above footer" at bounding box center [455, 33] width 109 height 17
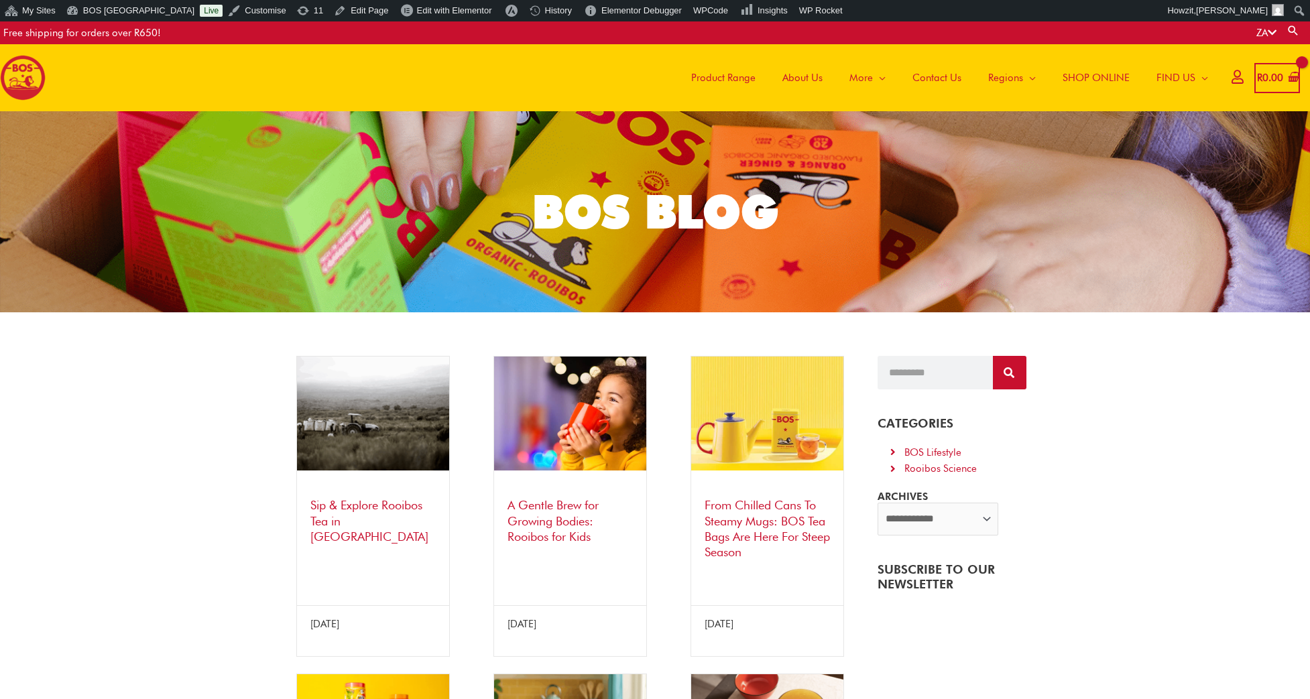
click at [29, 72] on img at bounding box center [23, 78] width 46 height 46
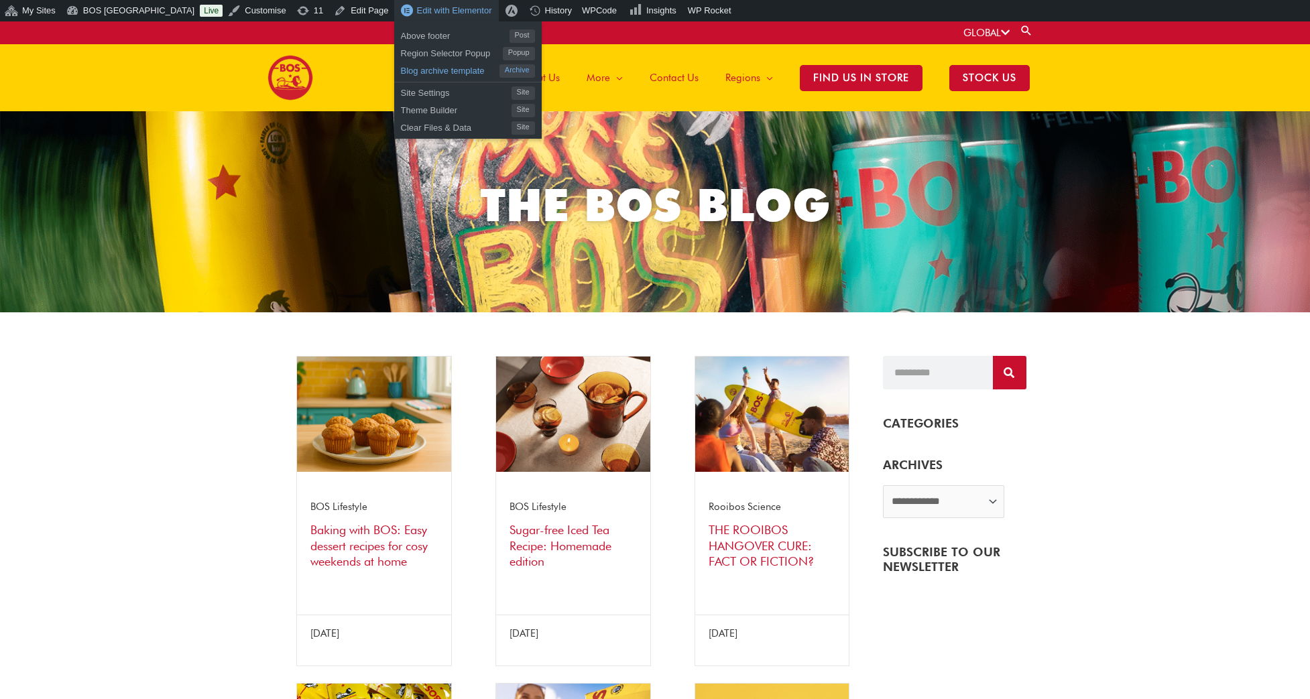
click at [401, 65] on span "Blog archive template" at bounding box center [450, 68] width 99 height 17
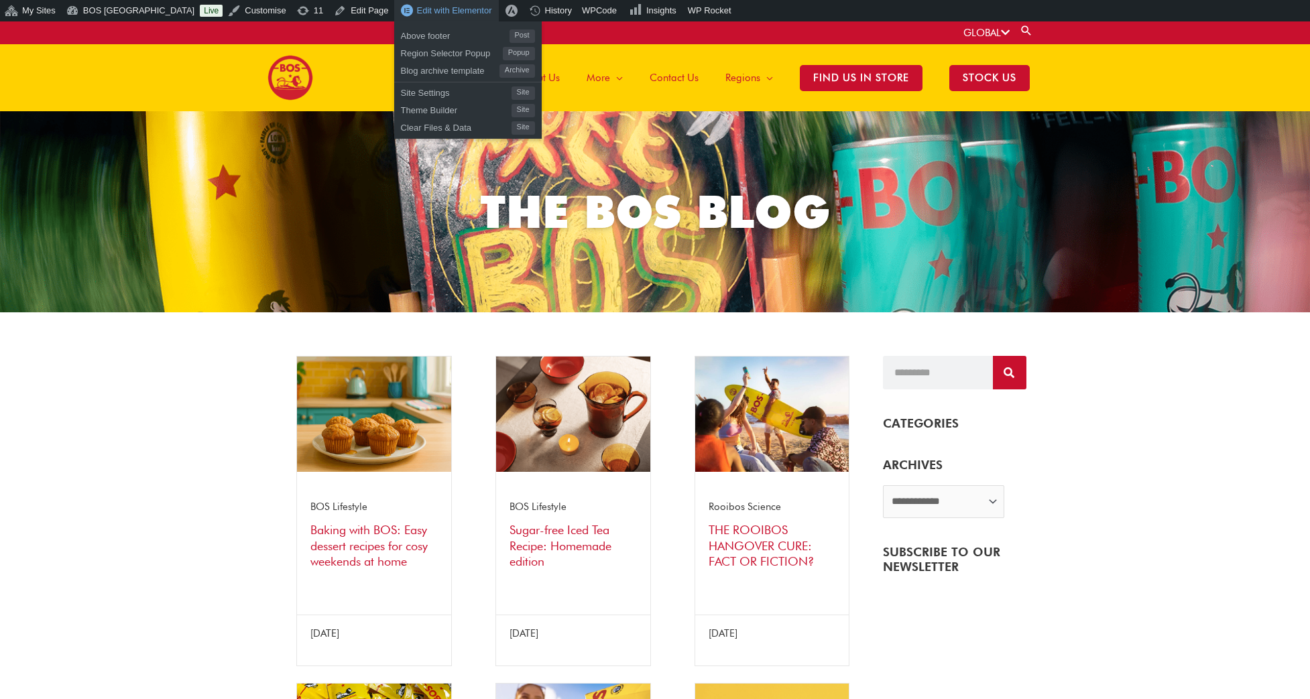
click at [421, 6] on span "Edit with Elementor" at bounding box center [454, 10] width 75 height 10
click at [418, 8] on span "Edit with Elementor" at bounding box center [454, 10] width 75 height 10
click at [401, 68] on span "Blog archive template" at bounding box center [450, 68] width 99 height 17
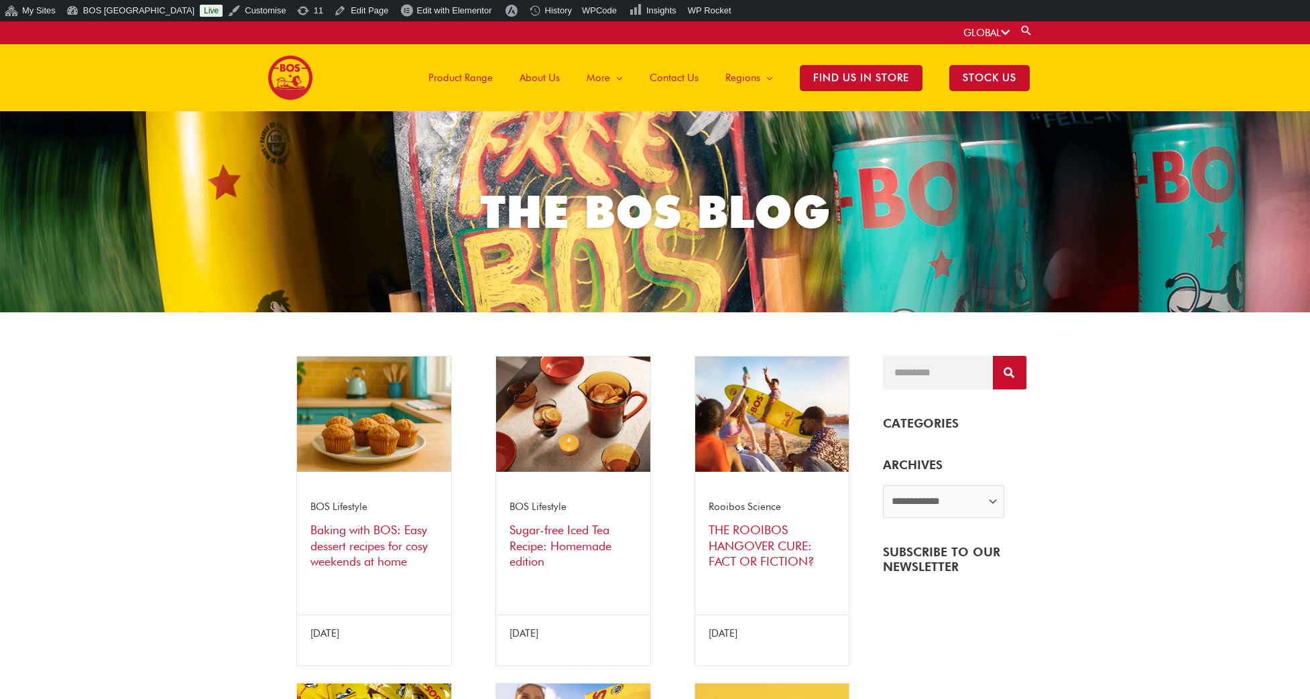
click at [298, 78] on img at bounding box center [290, 78] width 46 height 46
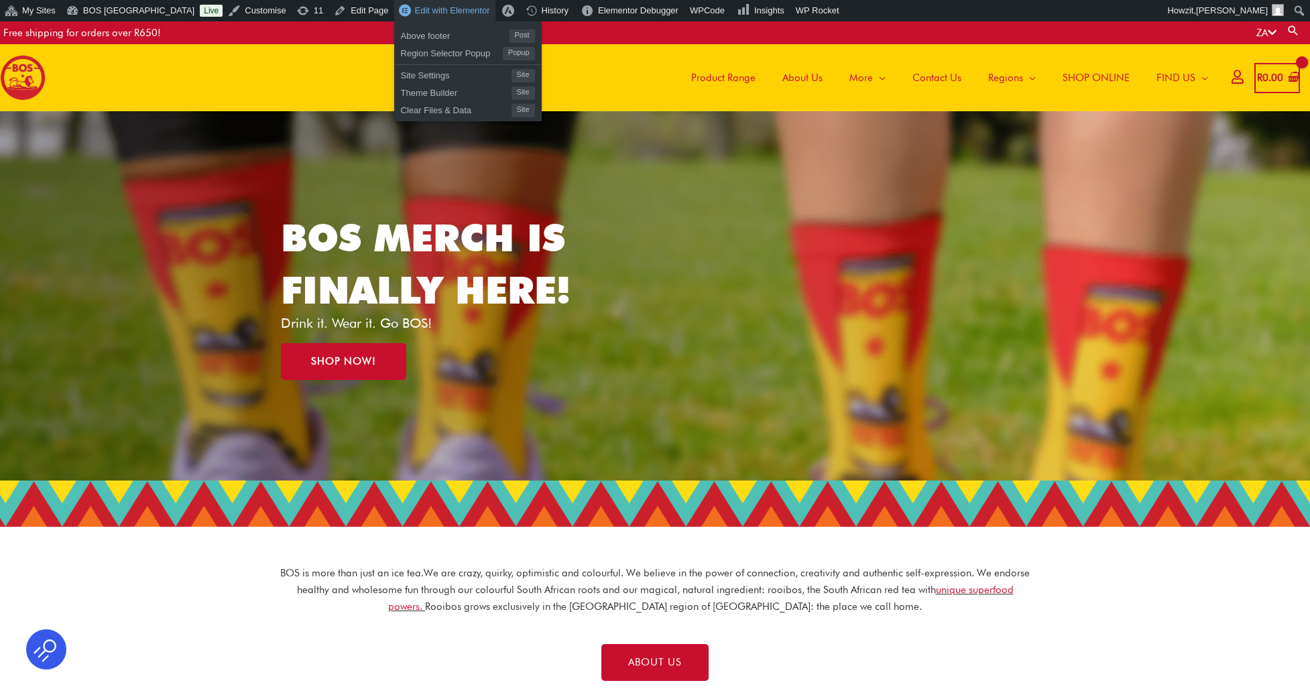
click at [415, 12] on span "Edit with Elementor" at bounding box center [452, 10] width 75 height 10
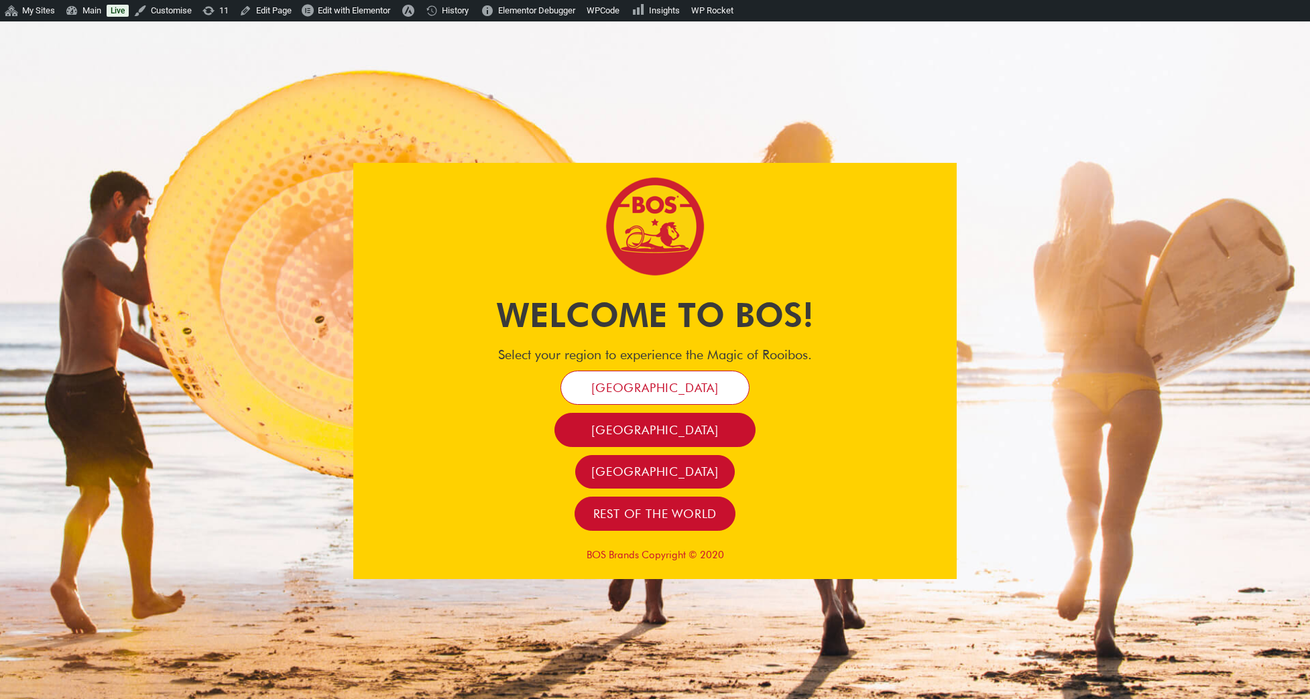
click at [639, 384] on span "[GEOGRAPHIC_DATA]" at bounding box center [654, 387] width 127 height 15
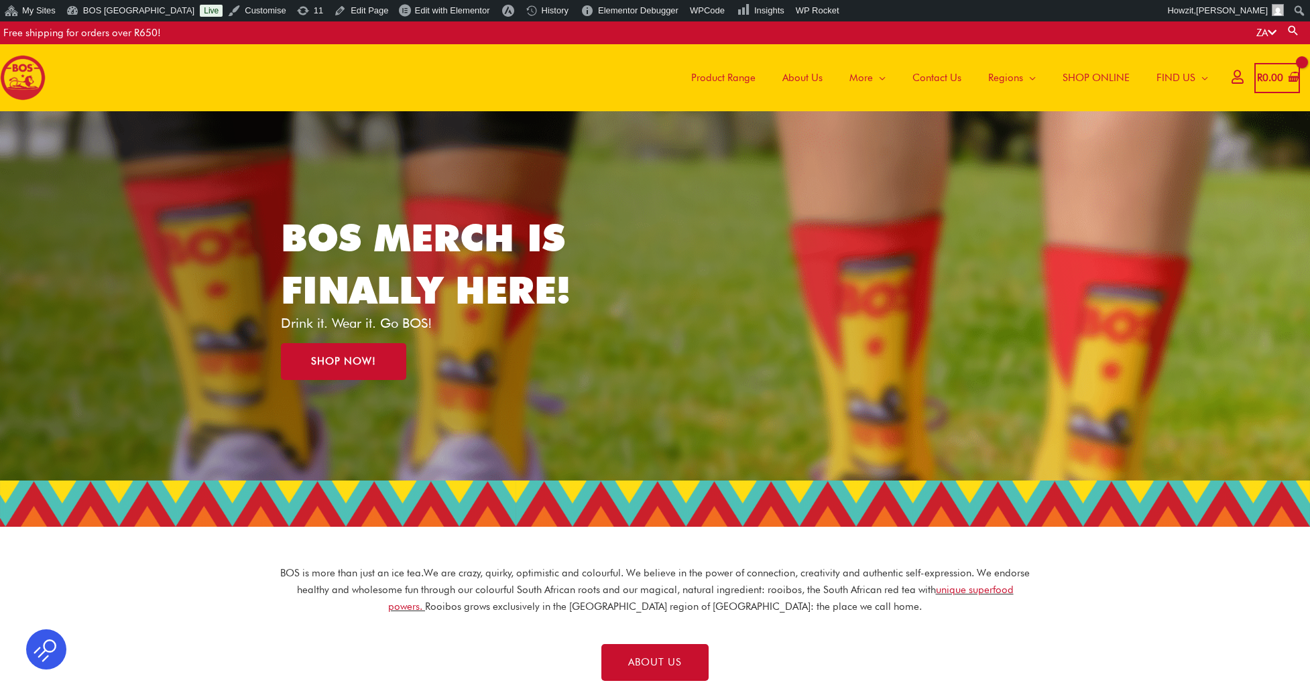
click at [1076, 74] on span "SHOP ONLINE" at bounding box center [1095, 78] width 67 height 40
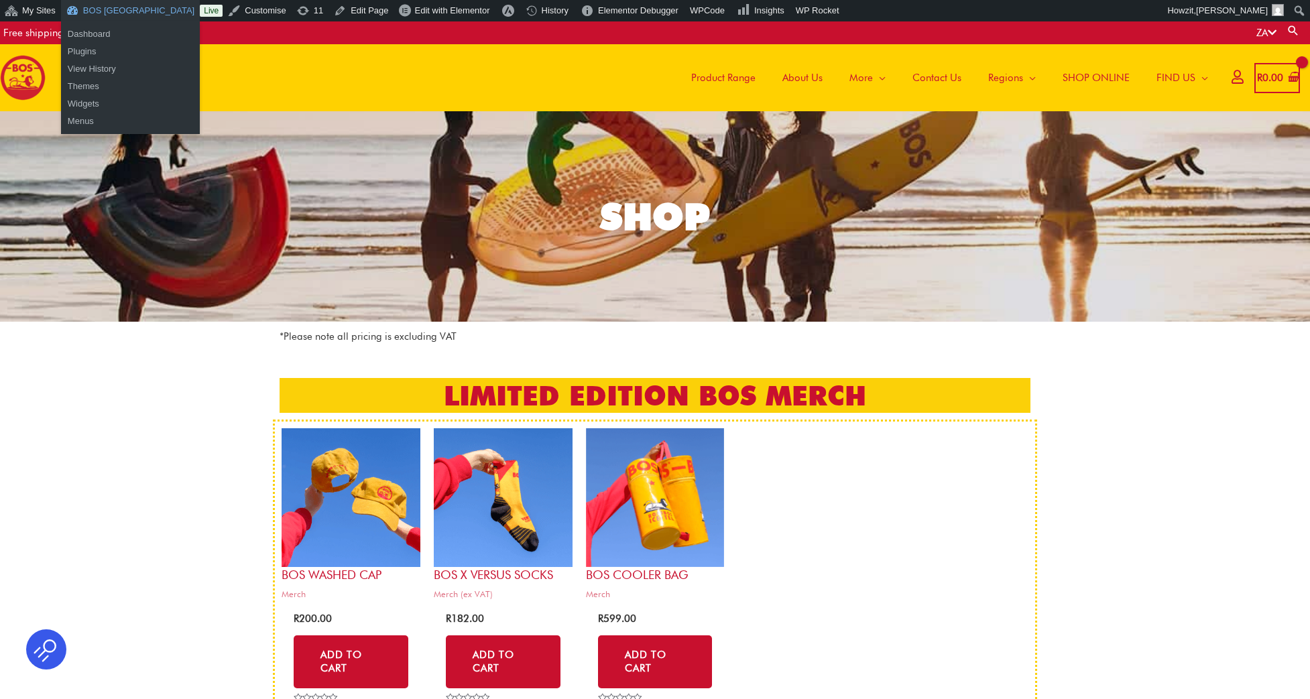
click at [92, 9] on link "BOS [GEOGRAPHIC_DATA]" at bounding box center [130, 10] width 139 height 21
